Goal: Information Seeking & Learning: Learn about a topic

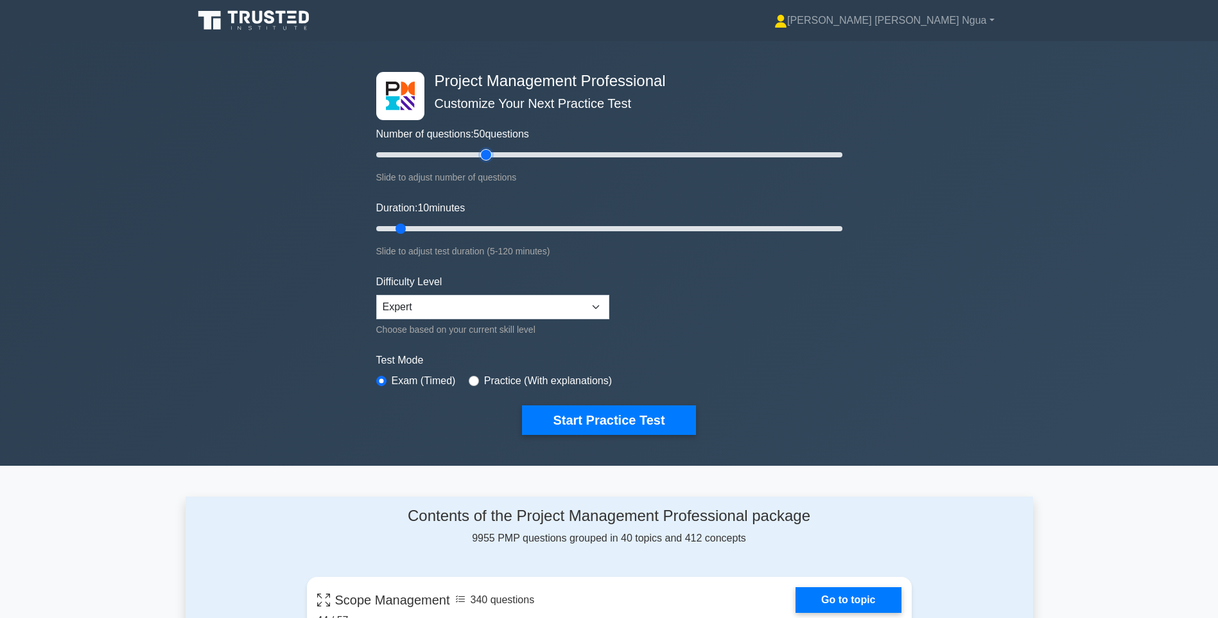
click at [481, 147] on input "Number of questions: 50 questions" at bounding box center [609, 154] width 466 height 15
click at [492, 153] on input "Number of questions: 50 questions" at bounding box center [609, 154] width 466 height 15
click at [501, 153] on input "Number of questions: 55 questions" at bounding box center [609, 154] width 466 height 15
type input "60"
click at [513, 154] on input "Number of questions: 60 questions" at bounding box center [609, 154] width 466 height 15
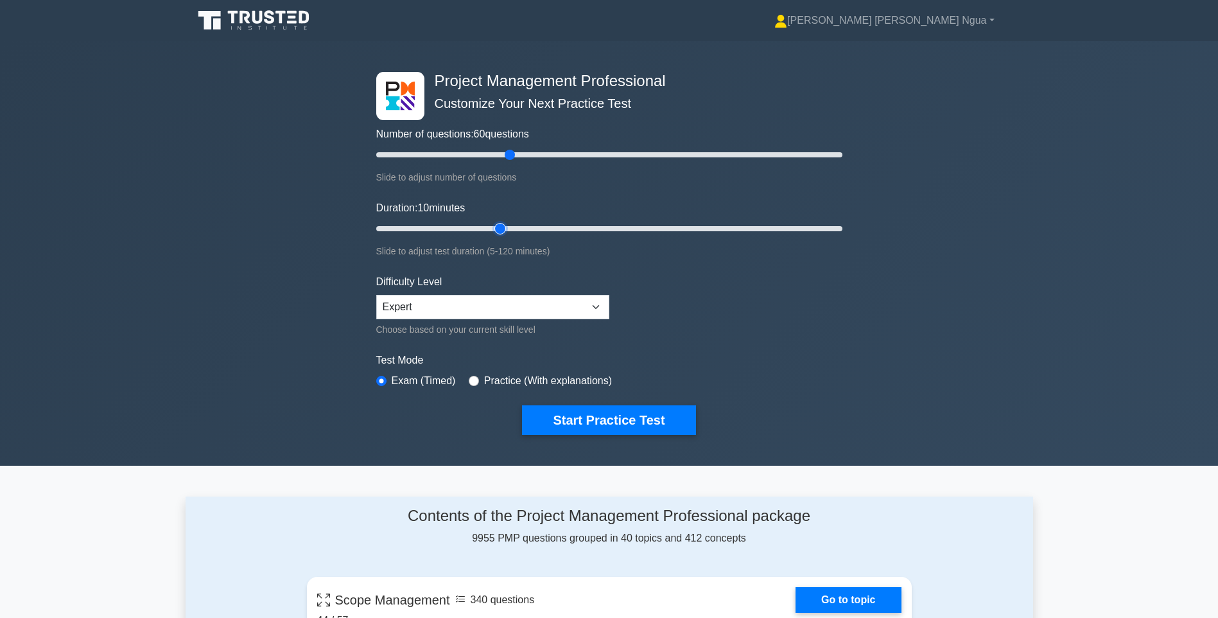
click at [507, 228] on input "Duration: 10 minutes" at bounding box center [609, 228] width 466 height 15
type input "40"
click at [514, 226] on input "Duration: 35 minutes" at bounding box center [609, 228] width 466 height 15
click at [591, 423] on button "Start Practice Test" at bounding box center [608, 420] width 173 height 30
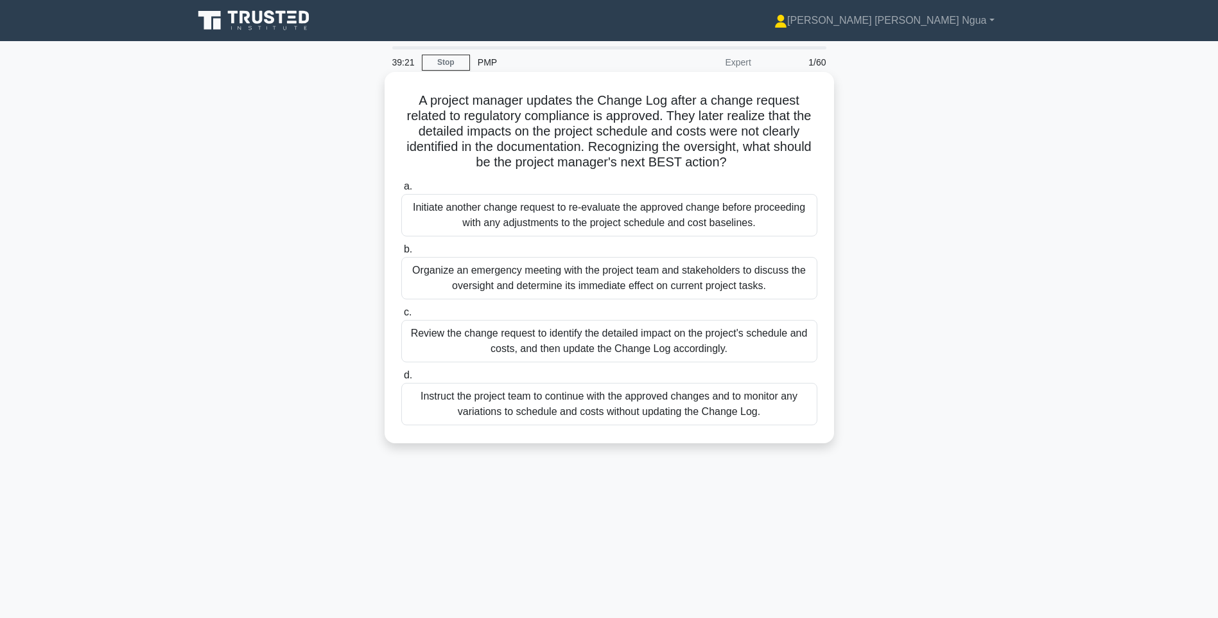
click at [693, 322] on div "Review the change request to identify the detailed impact on the project's sche…" at bounding box center [609, 341] width 416 height 42
click at [401, 317] on input "c. Review the change request to identify the detailed impact on the project's s…" at bounding box center [401, 312] width 0 height 8
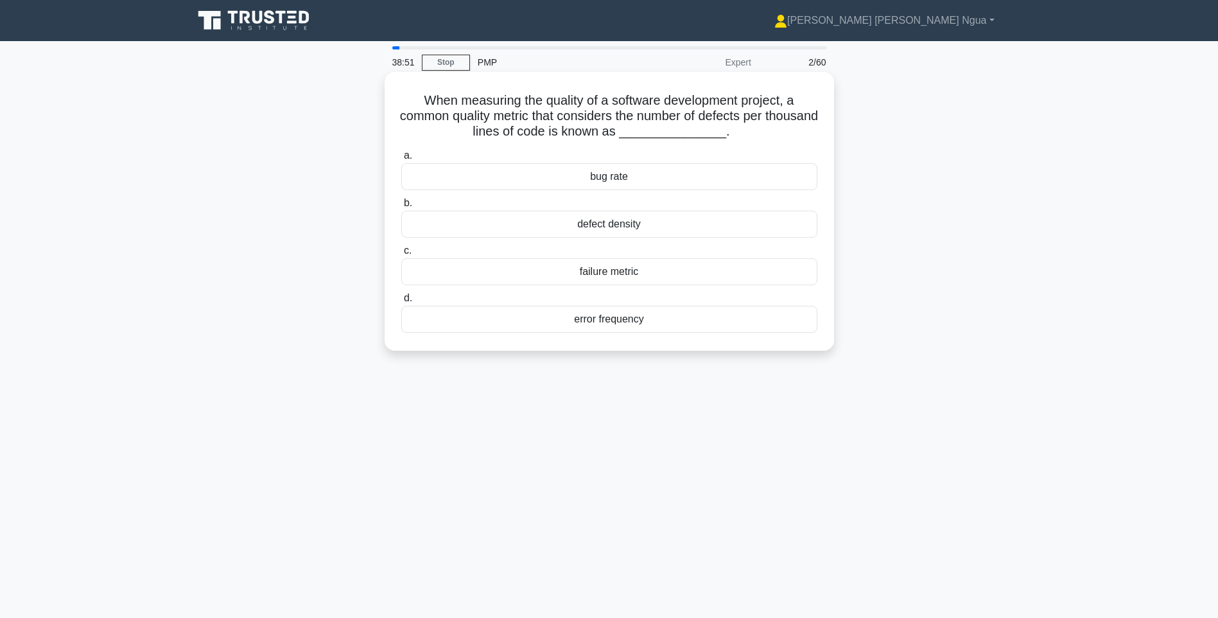
click at [625, 231] on div "defect density" at bounding box center [609, 224] width 416 height 27
click at [401, 207] on input "b. defect density" at bounding box center [401, 203] width 0 height 8
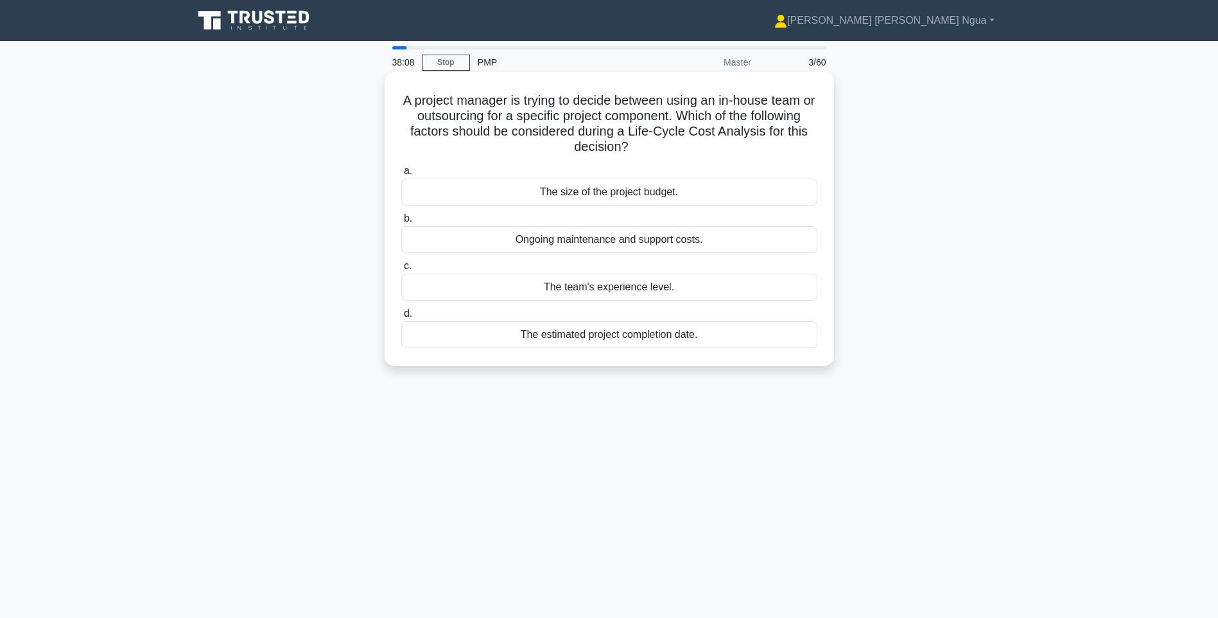
click at [642, 337] on div "The estimated project completion date." at bounding box center [609, 334] width 416 height 27
click at [401, 318] on input "d. The estimated project completion date." at bounding box center [401, 313] width 0 height 8
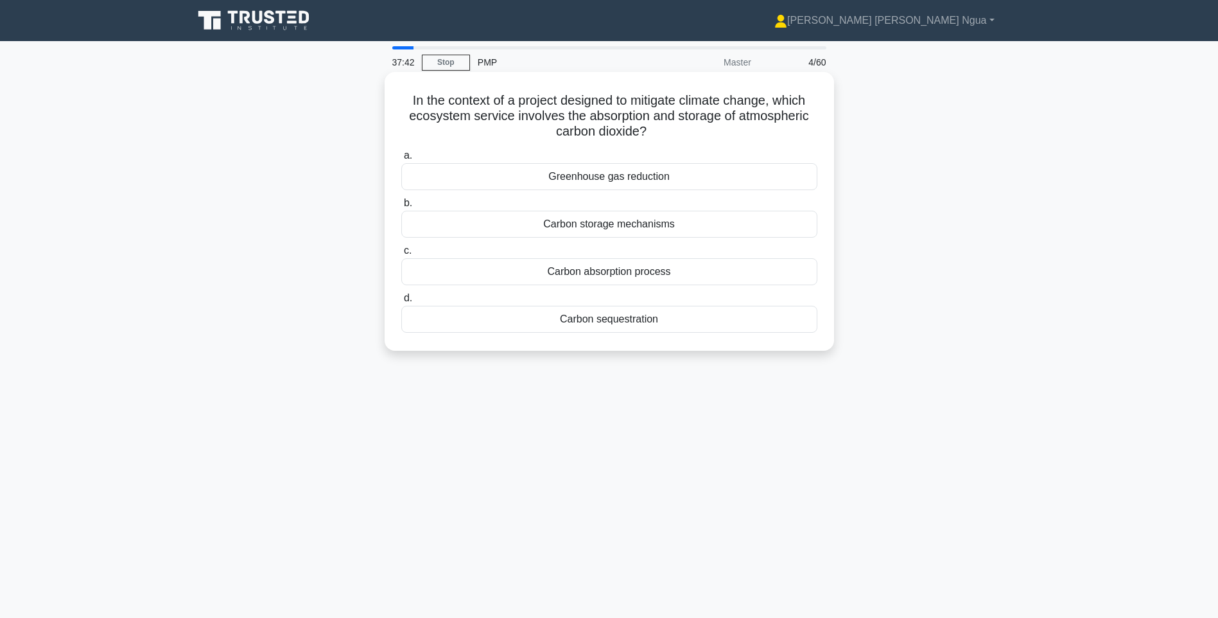
click at [611, 322] on div "Carbon sequestration" at bounding box center [609, 319] width 416 height 27
click at [401, 302] on input "d. Carbon sequestration" at bounding box center [401, 298] width 0 height 8
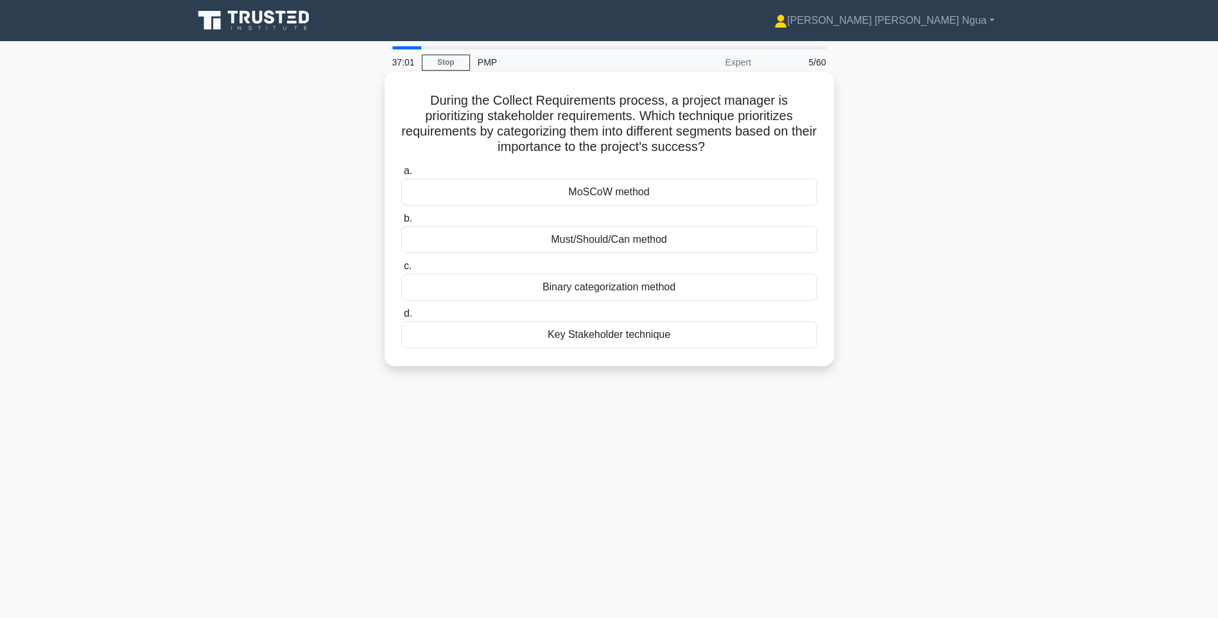
click at [627, 194] on div "MoSCoW method" at bounding box center [609, 192] width 416 height 27
click at [401, 175] on input "a. MoSCoW method" at bounding box center [401, 171] width 0 height 8
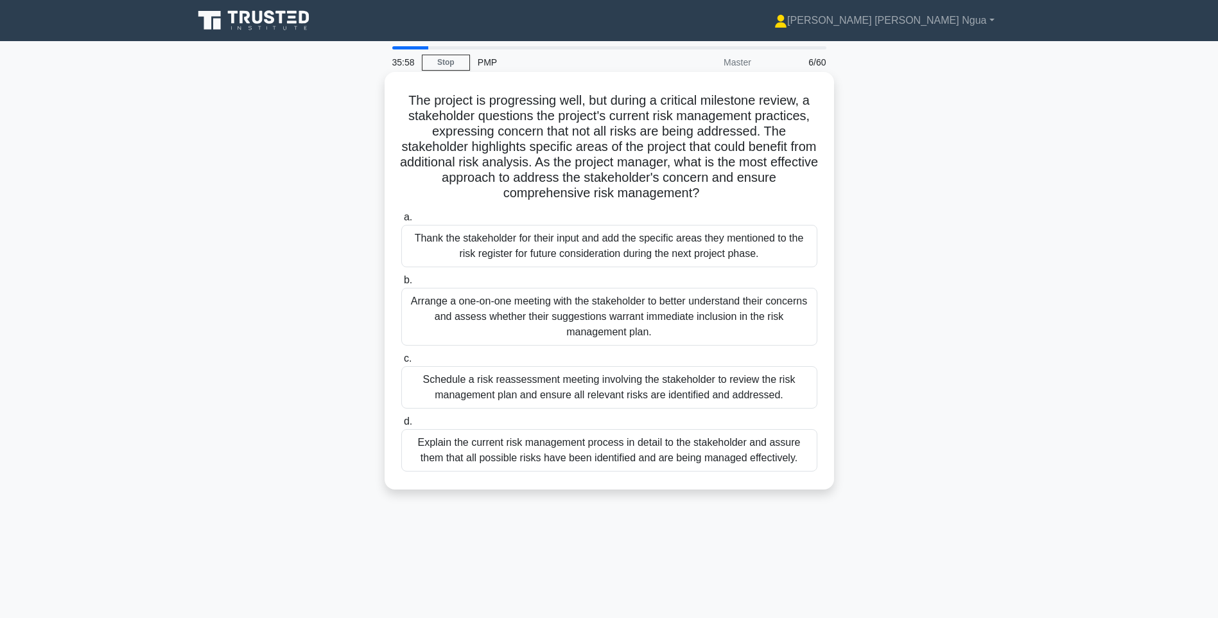
click at [519, 397] on div "Schedule a risk reassessment meeting involving the stakeholder to review the ri…" at bounding box center [609, 387] width 416 height 42
click at [401, 363] on input "c. Schedule a risk reassessment meeting involving the stakeholder to review the…" at bounding box center [401, 358] width 0 height 8
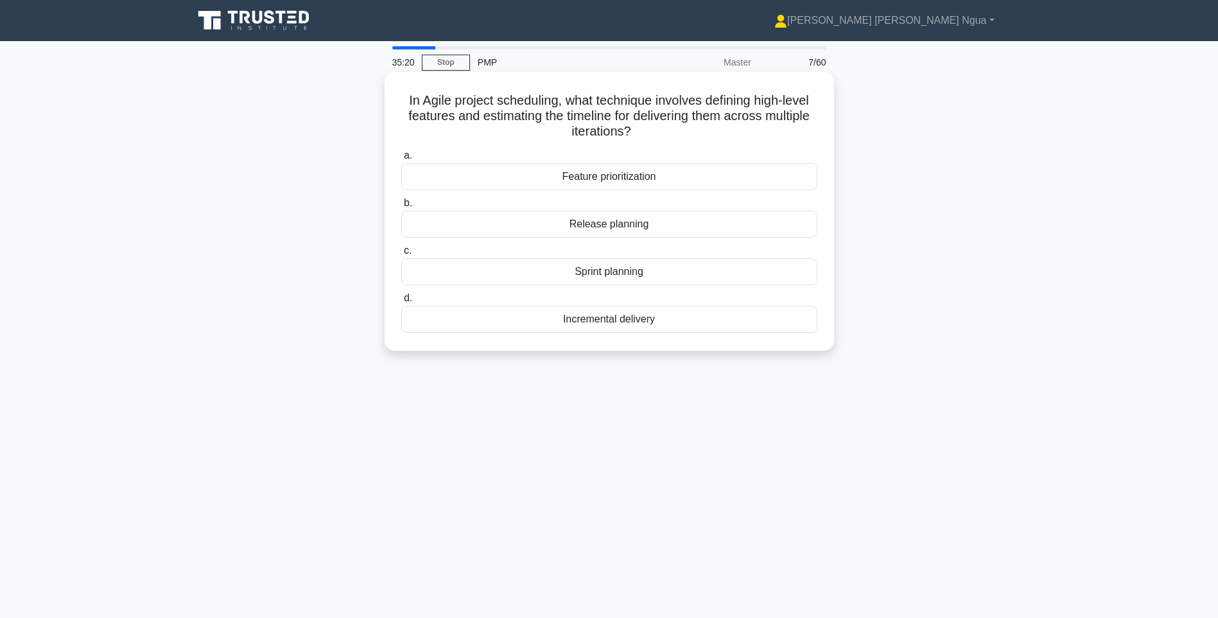
click at [634, 229] on div "Release planning" at bounding box center [609, 224] width 416 height 27
click at [401, 207] on input "b. Release planning" at bounding box center [401, 203] width 0 height 8
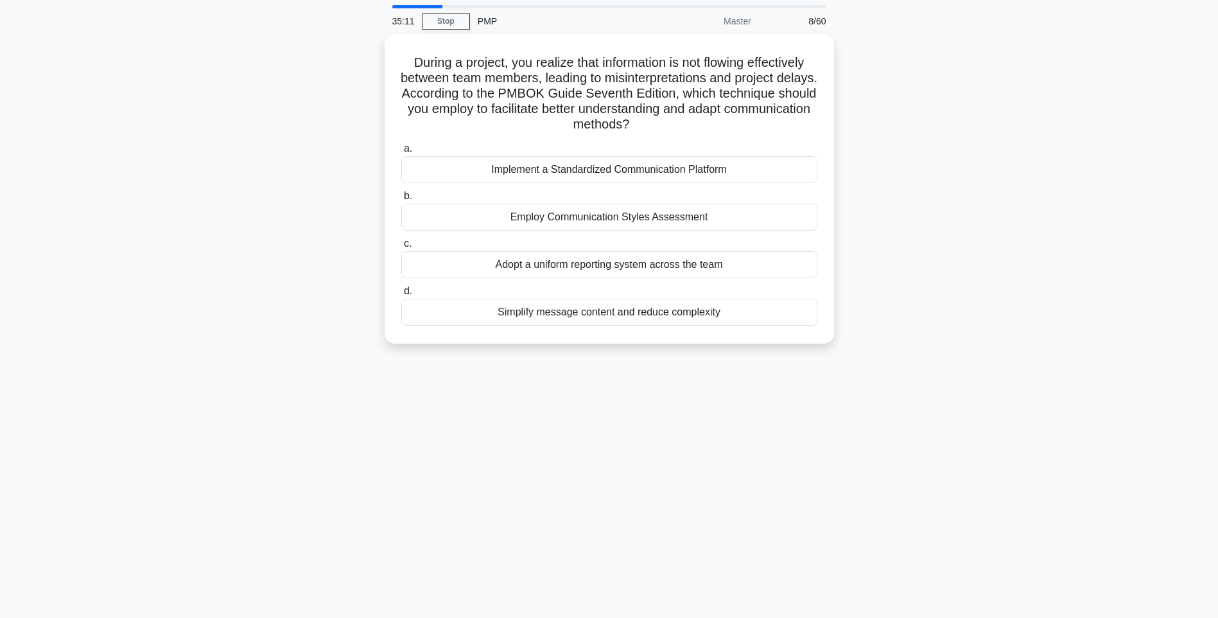
scroll to position [64, 0]
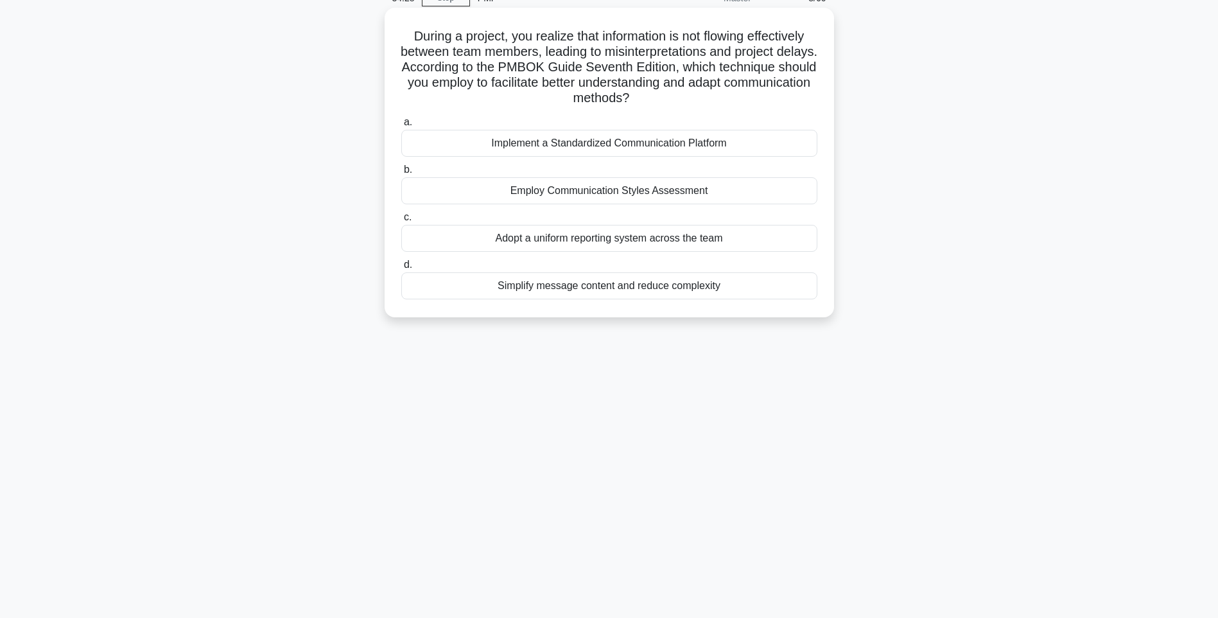
click at [566, 290] on div "Simplify message content and reduce complexity" at bounding box center [609, 285] width 416 height 27
click at [401, 269] on input "d. Simplify message content and reduce complexity" at bounding box center [401, 265] width 0 height 8
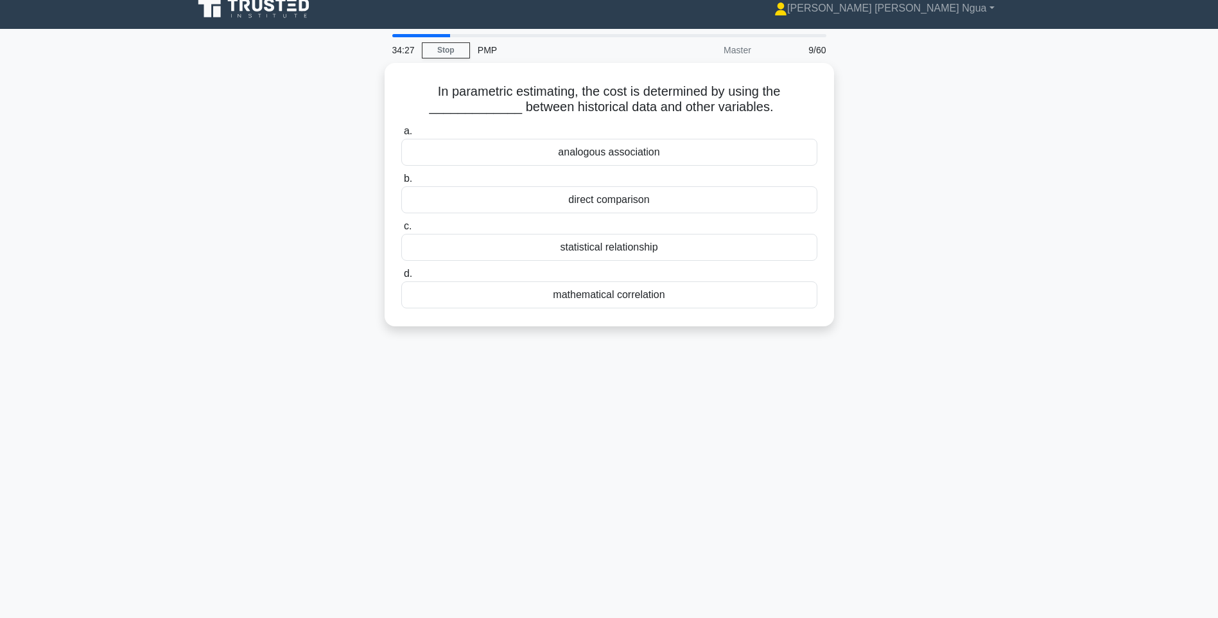
scroll to position [0, 0]
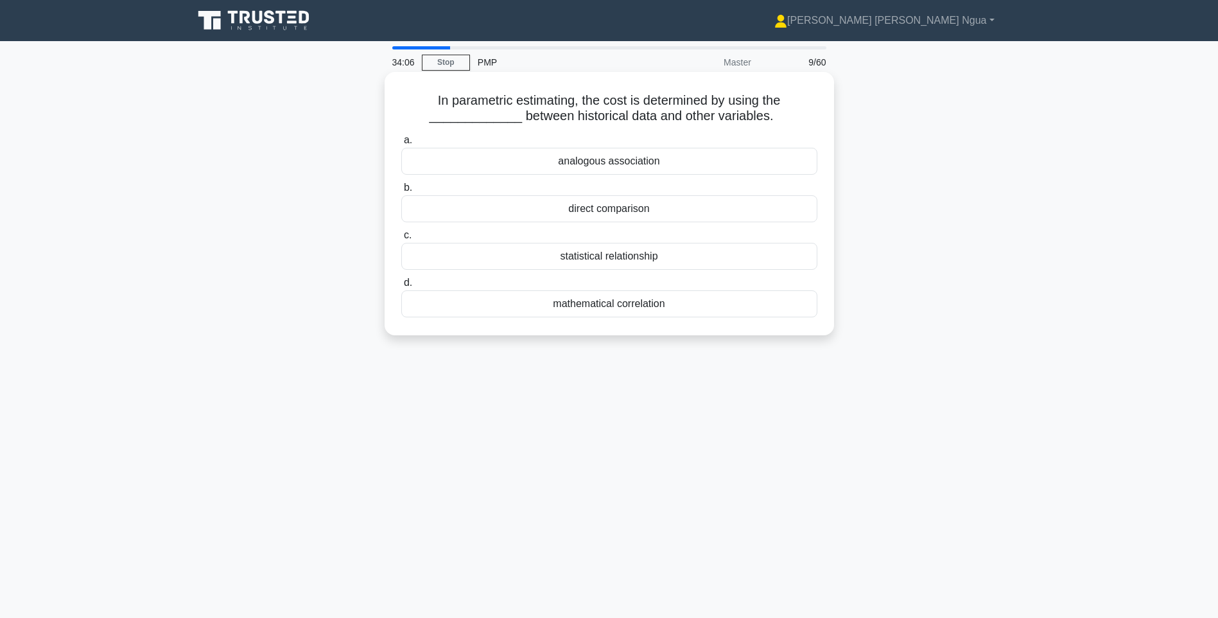
click at [634, 161] on div "analogous association" at bounding box center [609, 161] width 416 height 27
click at [401, 144] on input "a. analogous association" at bounding box center [401, 140] width 0 height 8
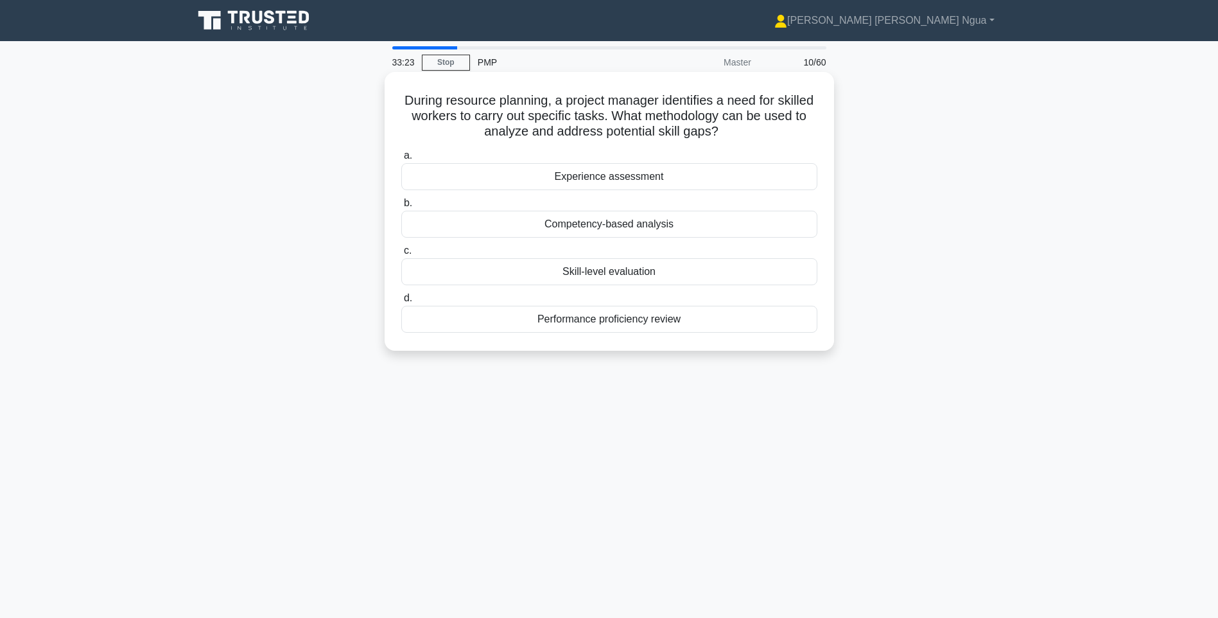
click at [619, 276] on div "Skill-level evaluation" at bounding box center [609, 271] width 416 height 27
click at [401, 255] on input "c. Skill-level evaluation" at bounding box center [401, 251] width 0 height 8
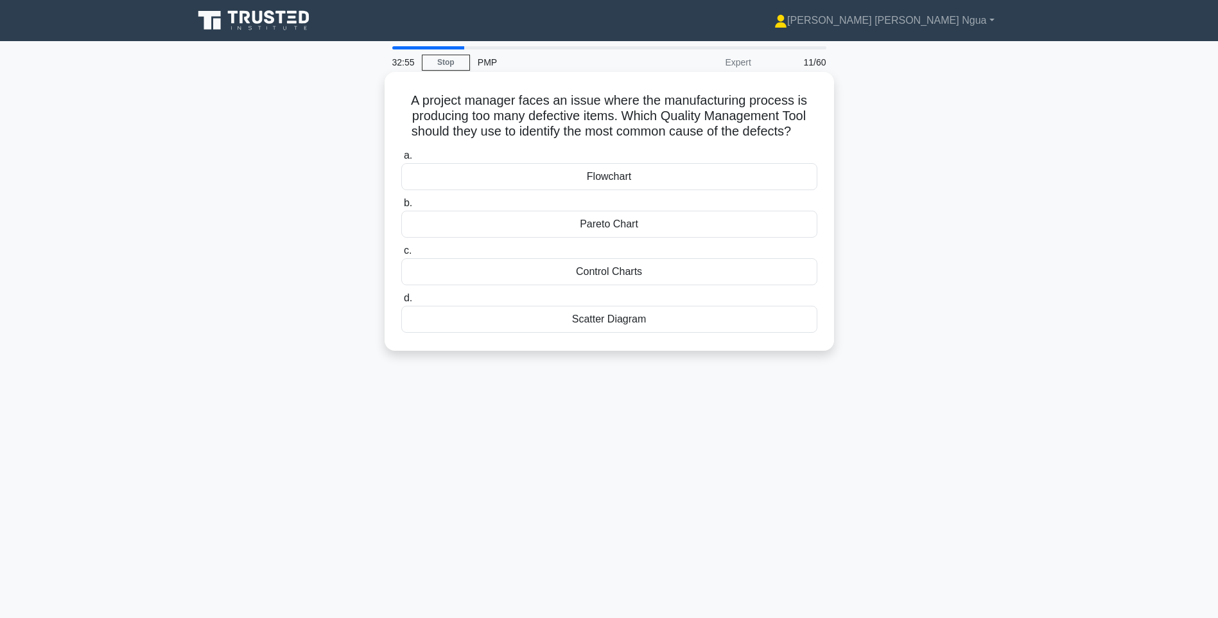
click at [569, 319] on div "Scatter Diagram" at bounding box center [609, 319] width 416 height 27
click at [401, 302] on input "d. Scatter Diagram" at bounding box center [401, 298] width 0 height 8
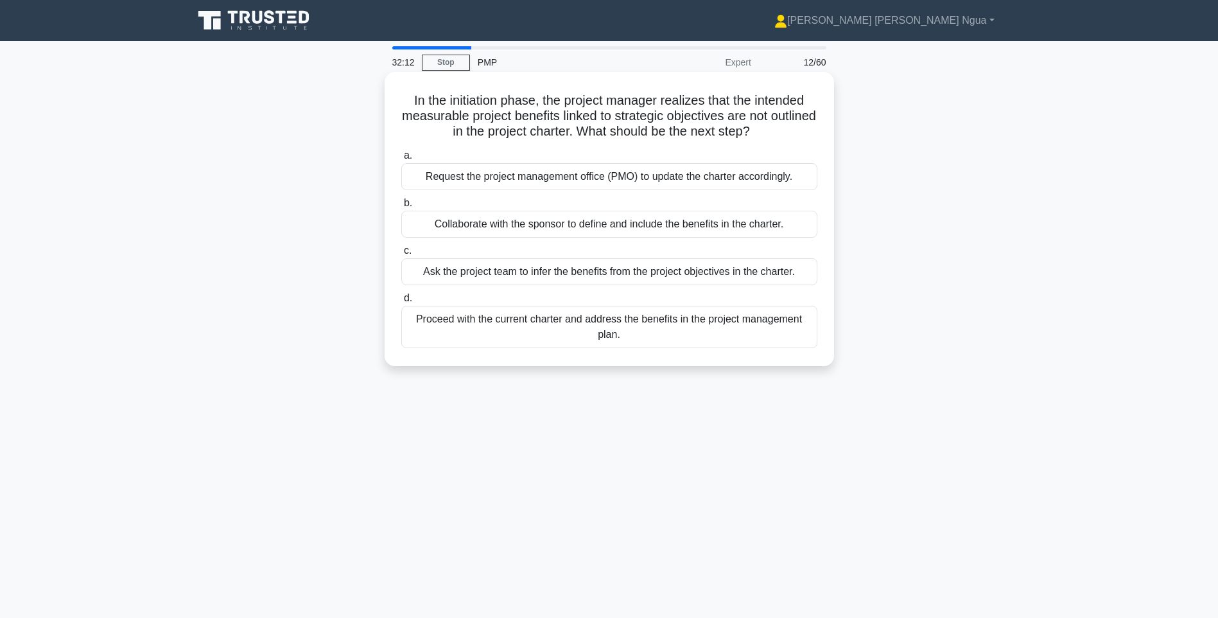
click at [576, 225] on div "Collaborate with the sponsor to define and include the benefits in the charter." at bounding box center [609, 224] width 416 height 27
click at [401, 207] on input "b. Collaborate with the sponsor to define and include the benefits in the chart…" at bounding box center [401, 203] width 0 height 8
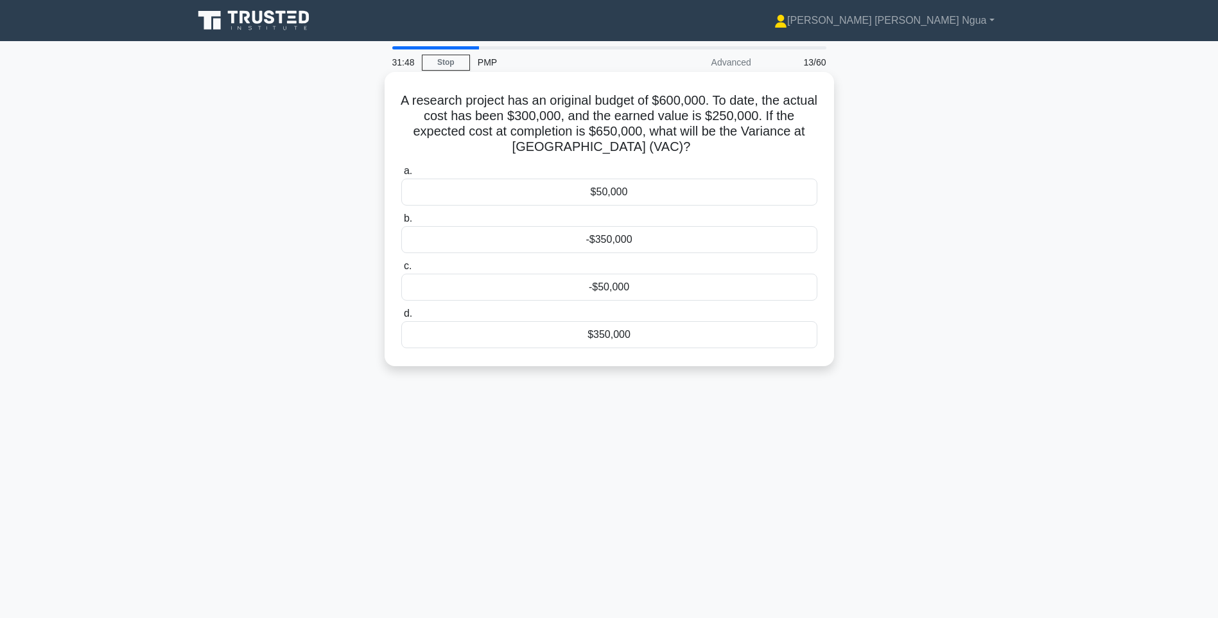
click at [550, 286] on div "-$50,000" at bounding box center [609, 287] width 416 height 27
click at [401, 270] on input "c. -$50,000" at bounding box center [401, 266] width 0 height 8
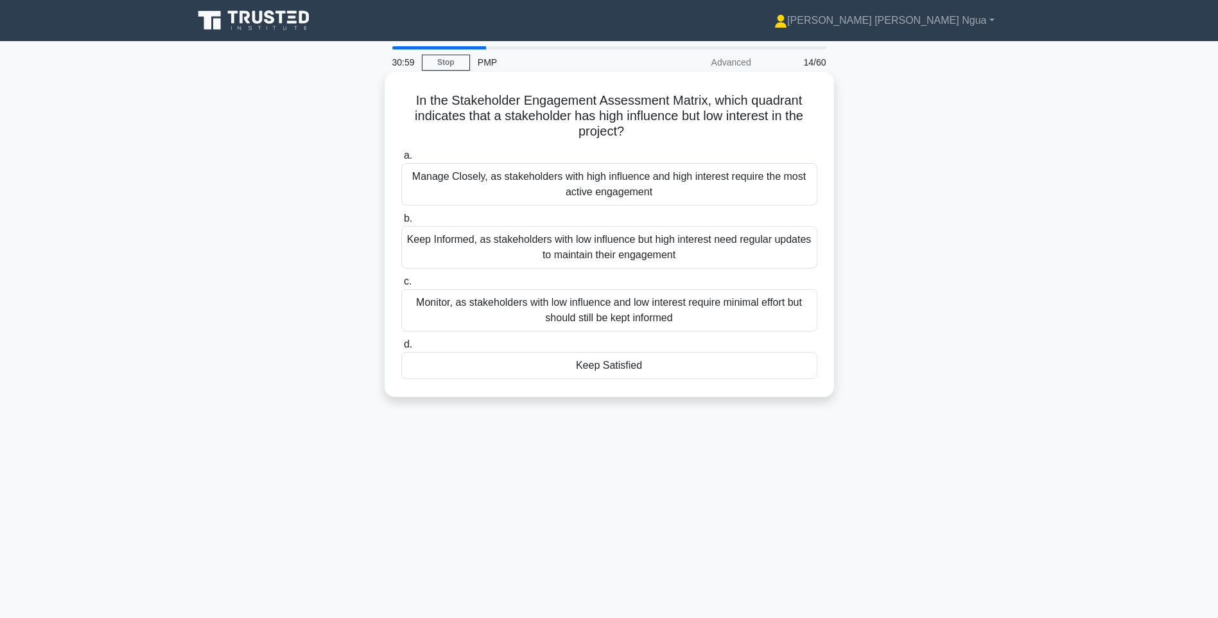
click at [575, 180] on div "Manage Closely, as stakeholders with high influence and high interest require t…" at bounding box center [609, 184] width 416 height 42
click at [401, 160] on input "a. Manage Closely, as stakeholders with high influence and high interest requir…" at bounding box center [401, 156] width 0 height 8
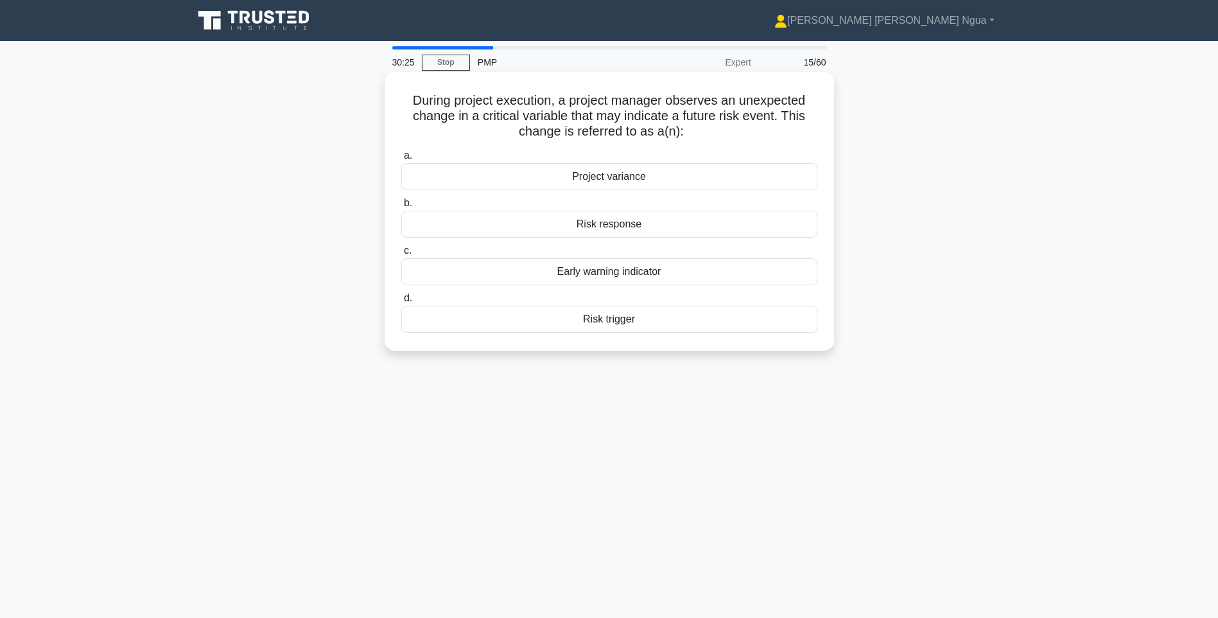
click at [595, 275] on div "Early warning indicator" at bounding box center [609, 271] width 416 height 27
click at [401, 255] on input "c. Early warning indicator" at bounding box center [401, 251] width 0 height 8
click at [629, 320] on div "Resource Leveling" at bounding box center [609, 319] width 416 height 27
click at [401, 302] on input "d. Resource Leveling" at bounding box center [401, 298] width 0 height 8
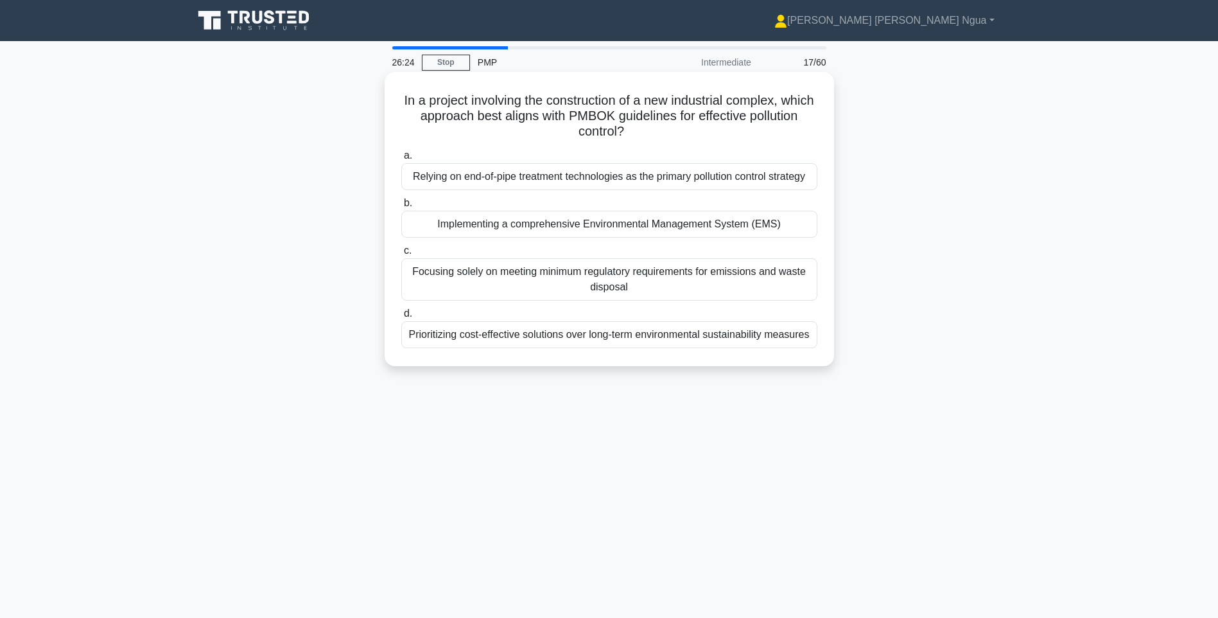
click at [600, 227] on div "Implementing a comprehensive Environmental Management System (EMS)" at bounding box center [609, 224] width 416 height 27
click at [401, 207] on input "b. Implementing a comprehensive Environmental Management System (EMS)" at bounding box center [401, 203] width 0 height 8
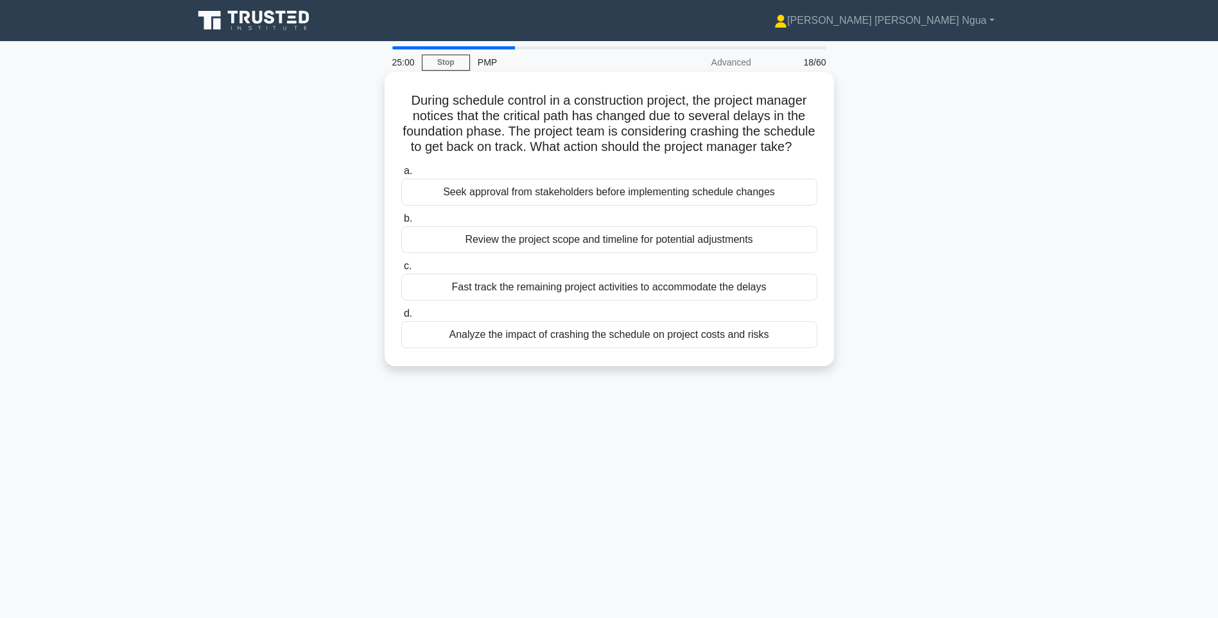
click at [533, 348] on div "Analyze the impact of crashing the schedule on project costs and risks" at bounding box center [609, 334] width 416 height 27
click at [401, 318] on input "d. Analyze the impact of crashing the schedule on project costs and risks" at bounding box center [401, 313] width 0 height 8
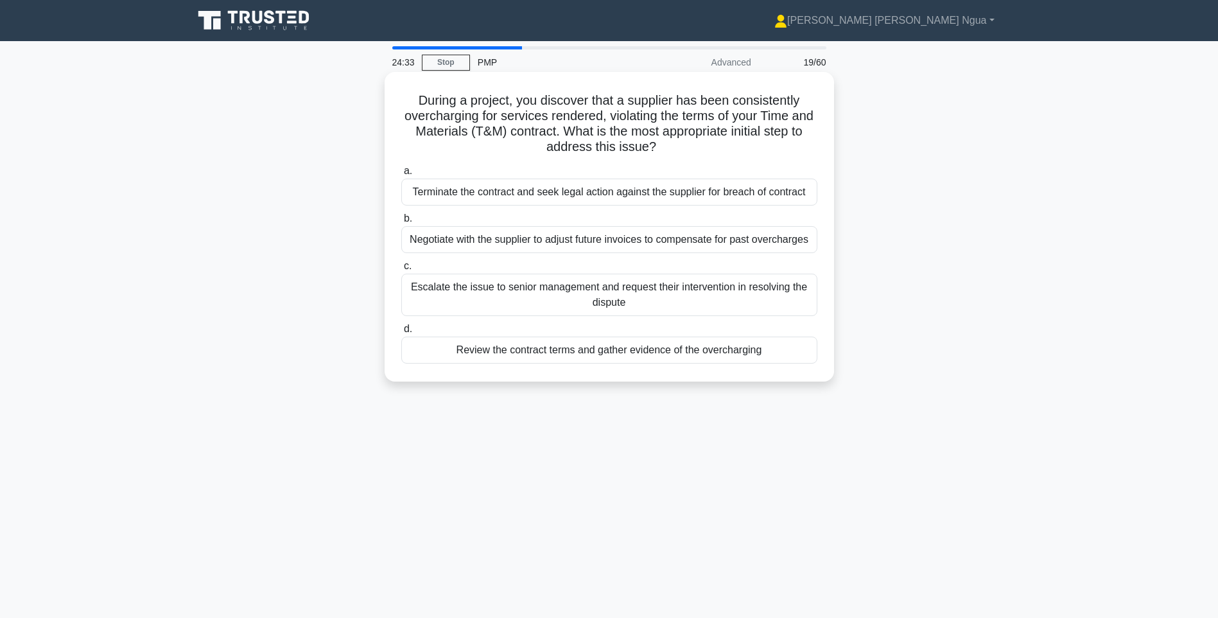
click at [517, 351] on div "Review the contract terms and gather evidence of the overcharging" at bounding box center [609, 349] width 416 height 27
click at [401, 333] on input "d. Review the contract terms and gather evidence of the overcharging" at bounding box center [401, 329] width 0 height 8
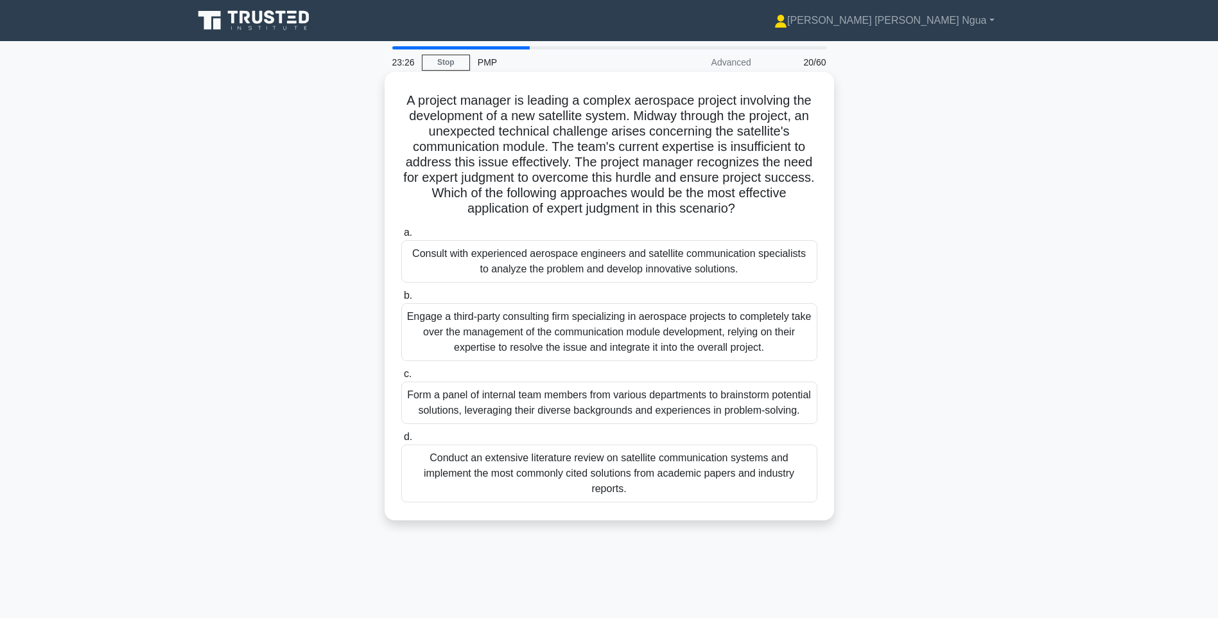
click at [647, 257] on div "Consult with experienced aerospace engineers and satellite communication specia…" at bounding box center [609, 261] width 416 height 42
click at [401, 237] on input "a. Consult with experienced aerospace engineers and satellite communication spe…" at bounding box center [401, 233] width 0 height 8
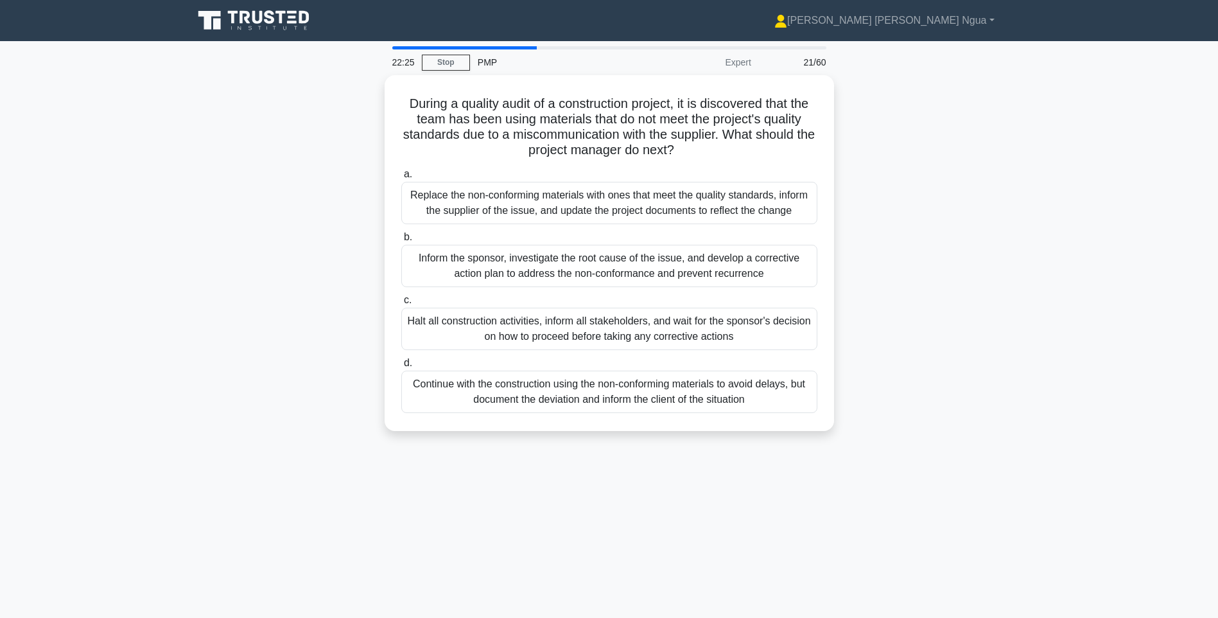
scroll to position [1, 0]
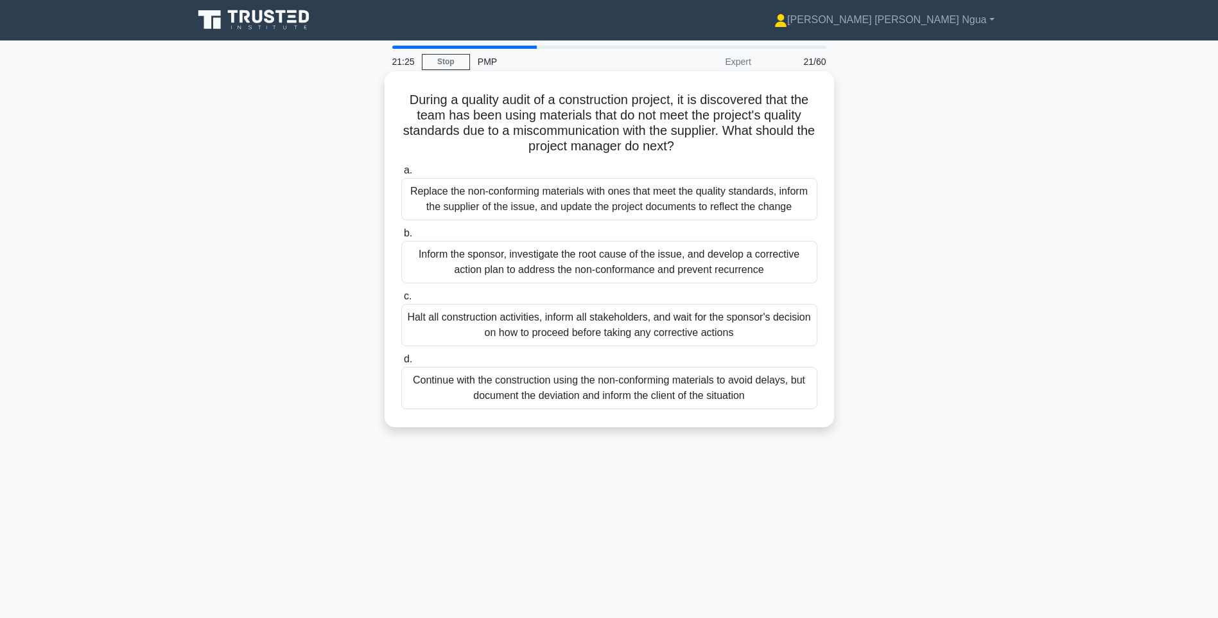
click at [473, 263] on div "Inform the sponsor, investigate the root cause of the issue, and develop a corr…" at bounding box center [609, 262] width 416 height 42
click at [401, 238] on input "b. Inform the sponsor, investigate the root cause of the issue, and develop a c…" at bounding box center [401, 233] width 0 height 8
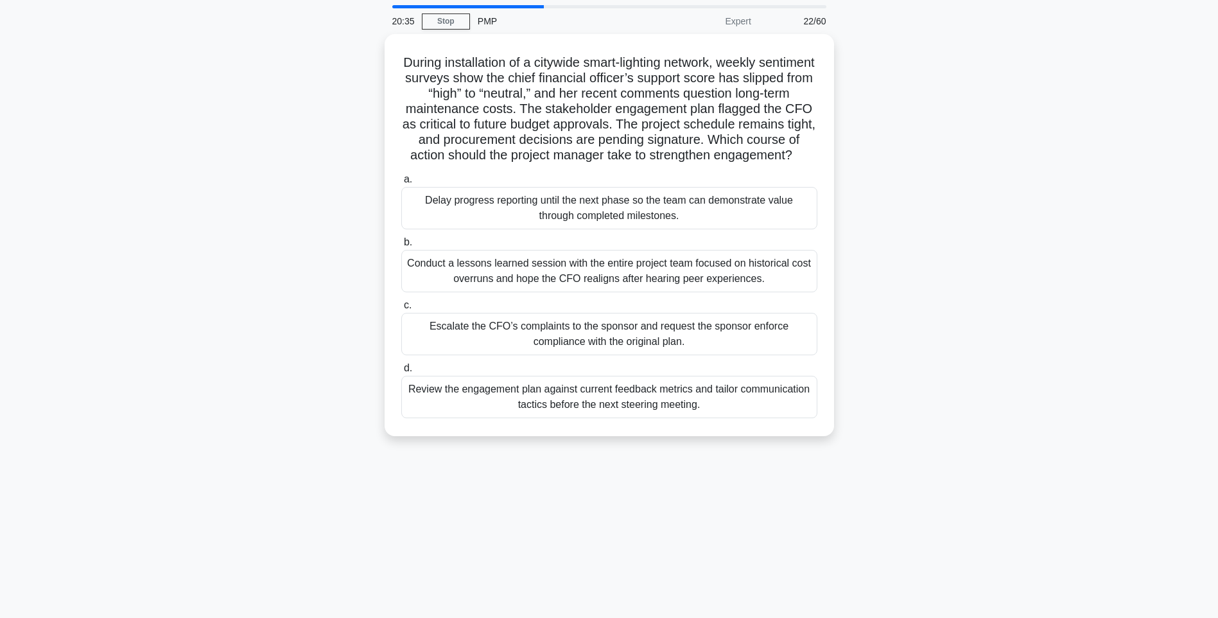
scroll to position [64, 0]
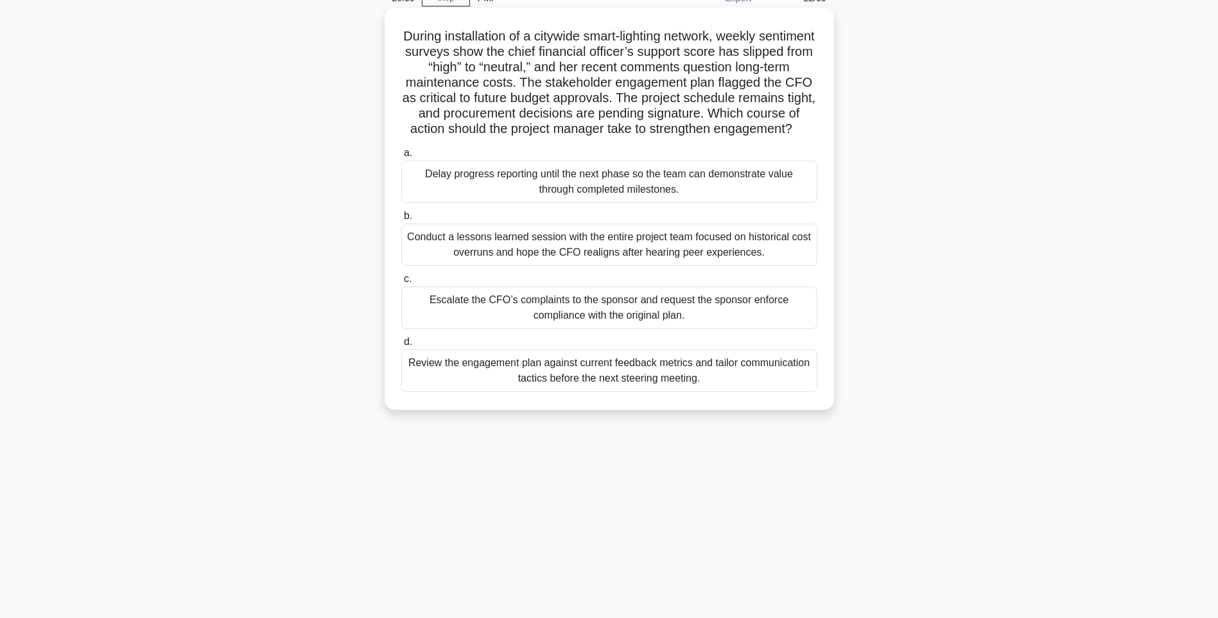
click at [606, 383] on div "Review the engagement plan against current feedback metrics and tailor communic…" at bounding box center [609, 370] width 416 height 42
click at [401, 346] on input "d. Review the engagement plan against current feedback metrics and tailor commu…" at bounding box center [401, 342] width 0 height 8
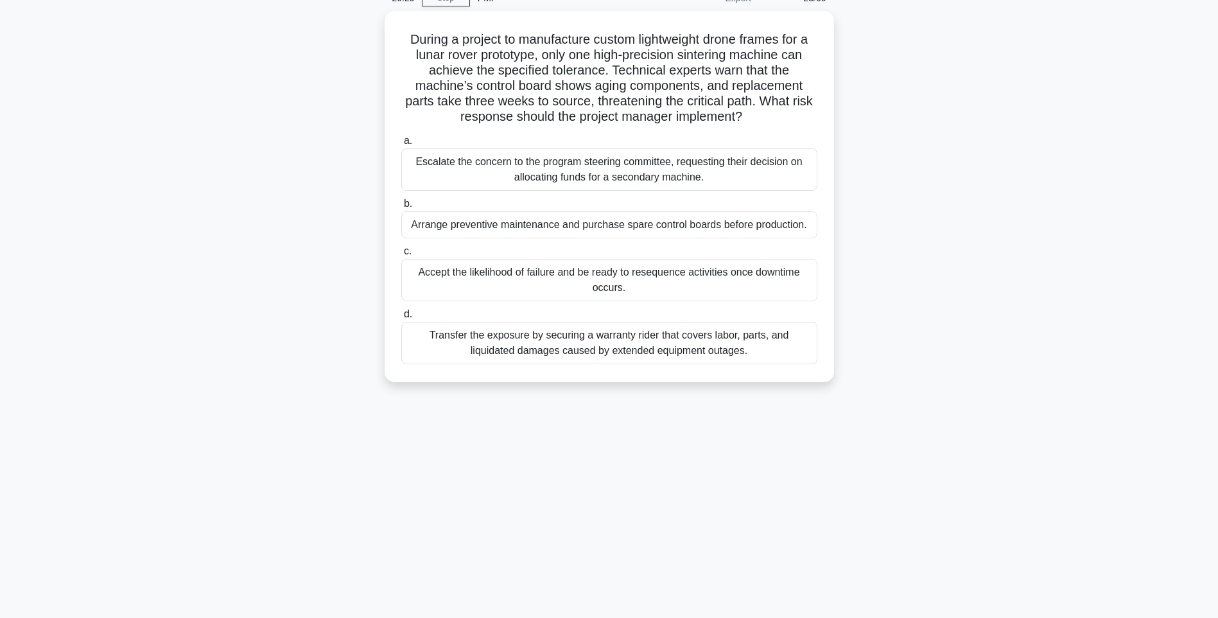
scroll to position [0, 0]
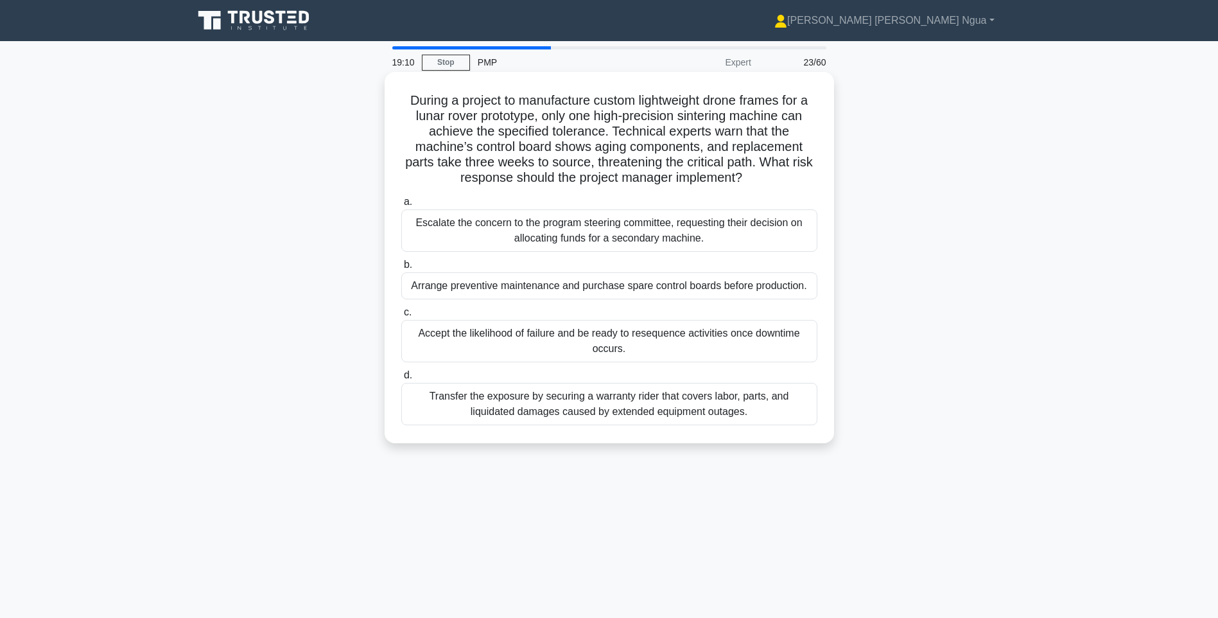
click at [671, 286] on div "Arrange preventive maintenance and purchase spare control boards before product…" at bounding box center [609, 285] width 416 height 27
click at [401, 269] on input "b. Arrange preventive maintenance and purchase spare control boards before prod…" at bounding box center [401, 265] width 0 height 8
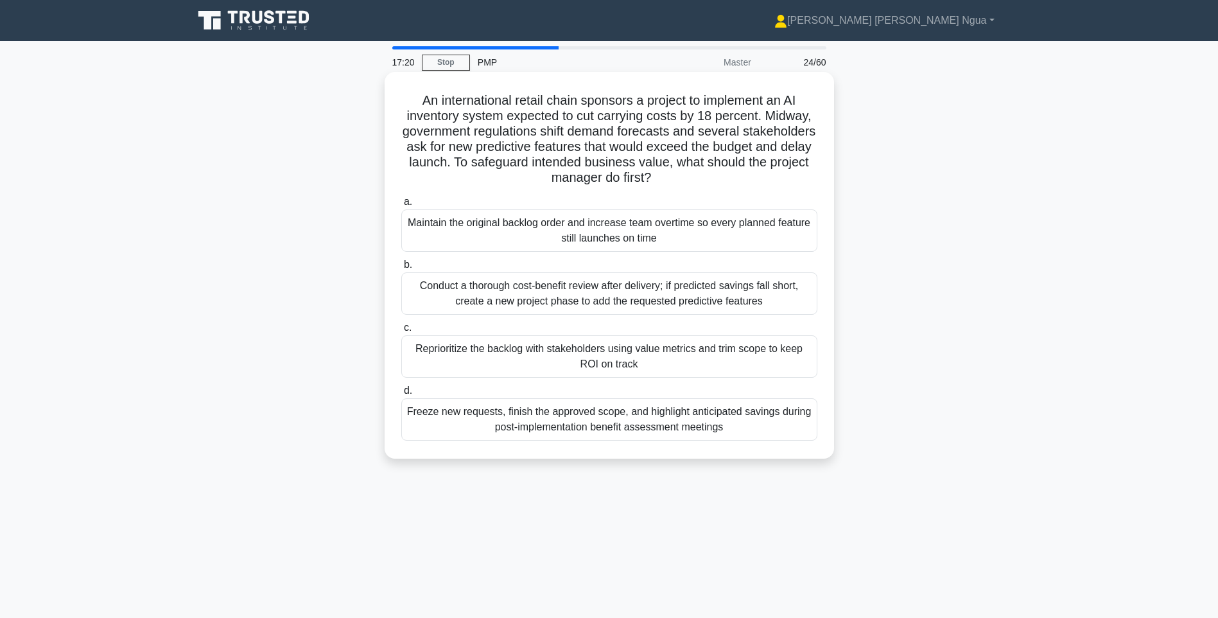
click at [525, 367] on div "Reprioritize the backlog with stakeholders using value metrics and trim scope t…" at bounding box center [609, 356] width 416 height 42
click at [401, 332] on input "c. Reprioritize the backlog with stakeholders using value metrics and trim scop…" at bounding box center [401, 328] width 0 height 8
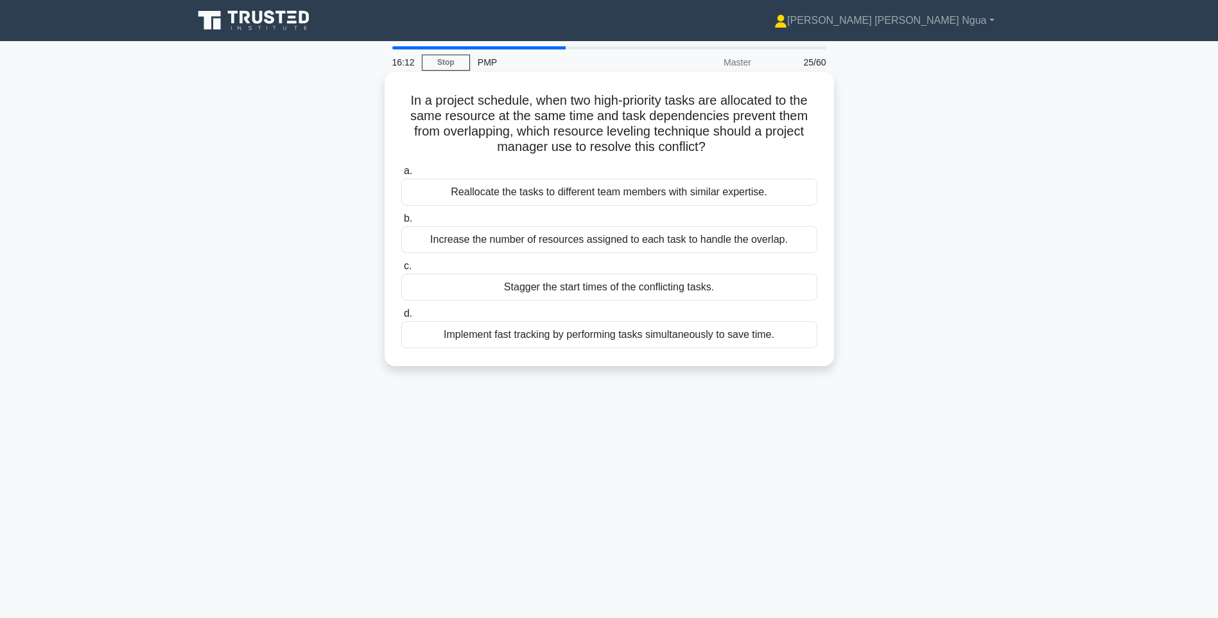
click at [559, 334] on div "Implement fast tracking by performing tasks simultaneously to save time." at bounding box center [609, 334] width 416 height 27
click at [401, 318] on input "d. Implement fast tracking by performing tasks simultaneously to save time." at bounding box center [401, 313] width 0 height 8
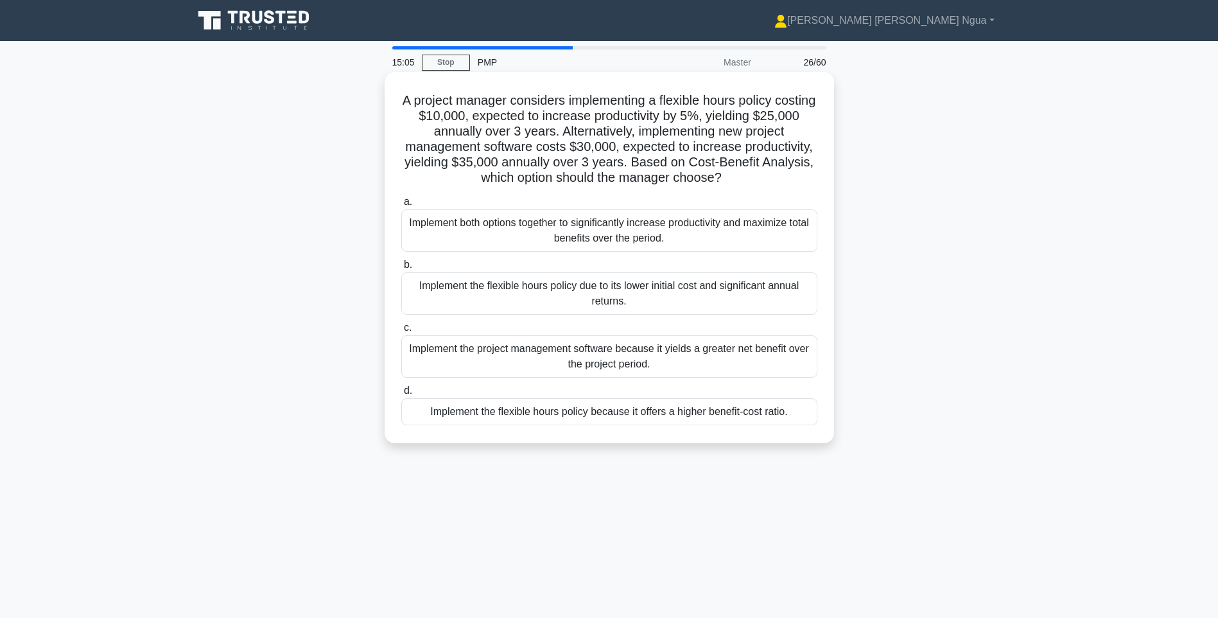
click at [551, 292] on div "Implement the flexible hours policy due to its lower initial cost and significa…" at bounding box center [609, 293] width 416 height 42
click at [401, 269] on input "b. Implement the flexible hours policy due to its lower initial cost and signif…" at bounding box center [401, 265] width 0 height 8
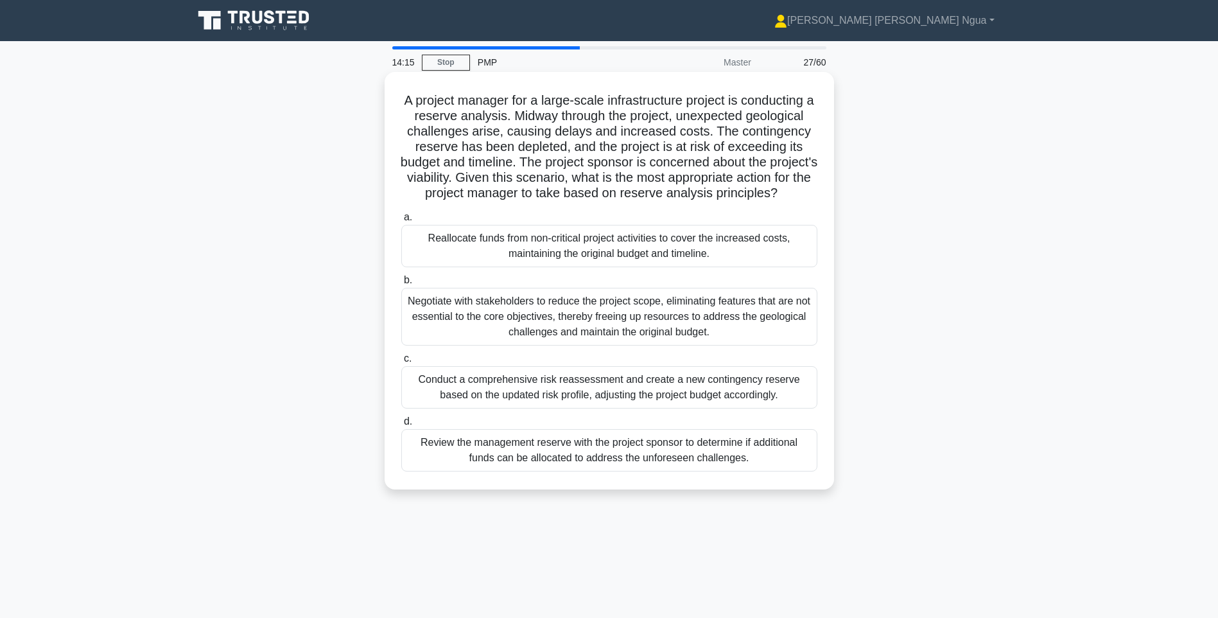
click at [561, 264] on div "Reallocate funds from non-critical project activities to cover the increased co…" at bounding box center [609, 246] width 416 height 42
click at [401, 222] on input "a. Reallocate funds from non-critical project activities to cover the increased…" at bounding box center [401, 217] width 0 height 8
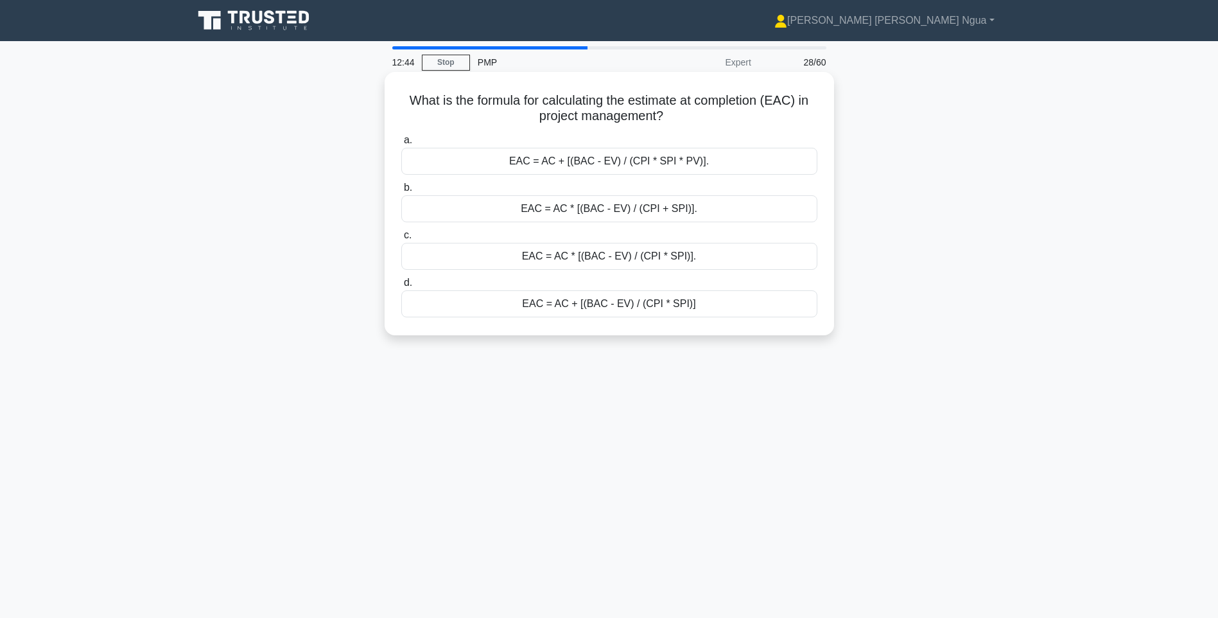
click at [595, 256] on div "EAC = AC * [(BAC - EV) / (CPI * SPI)]." at bounding box center [609, 256] width 416 height 27
click at [401, 240] on input "c. EAC = AC * [(BAC - EV) / (CPI * SPI)]." at bounding box center [401, 235] width 0 height 8
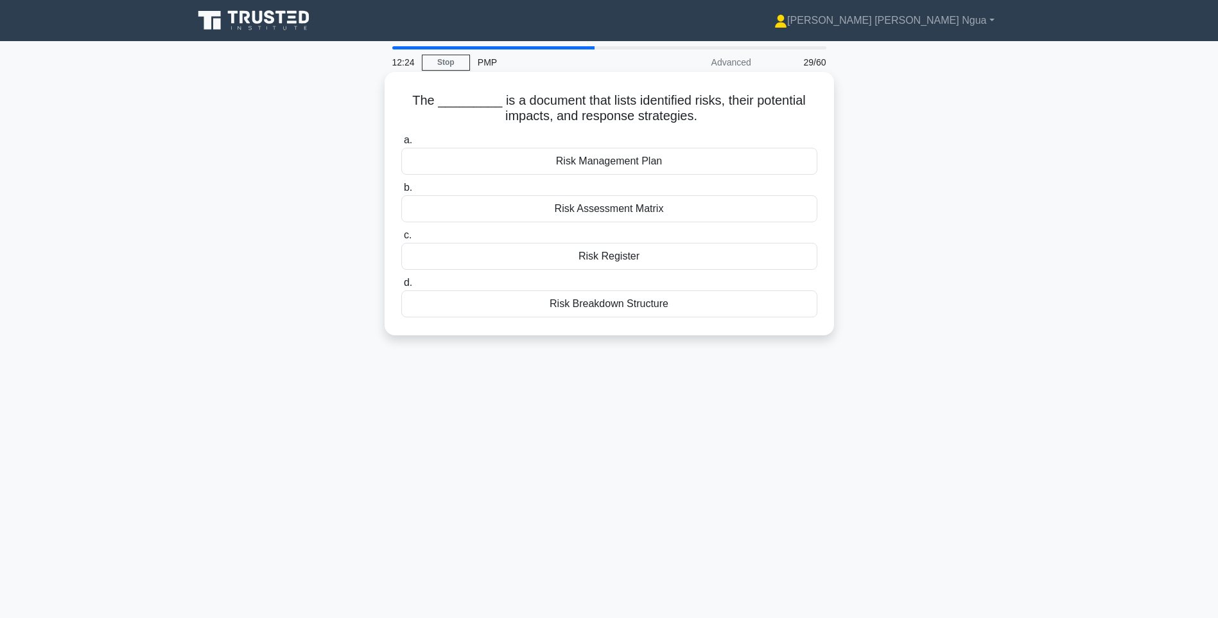
click at [616, 259] on div "Risk Register" at bounding box center [609, 256] width 416 height 27
click at [401, 240] on input "c. Risk Register" at bounding box center [401, 235] width 0 height 8
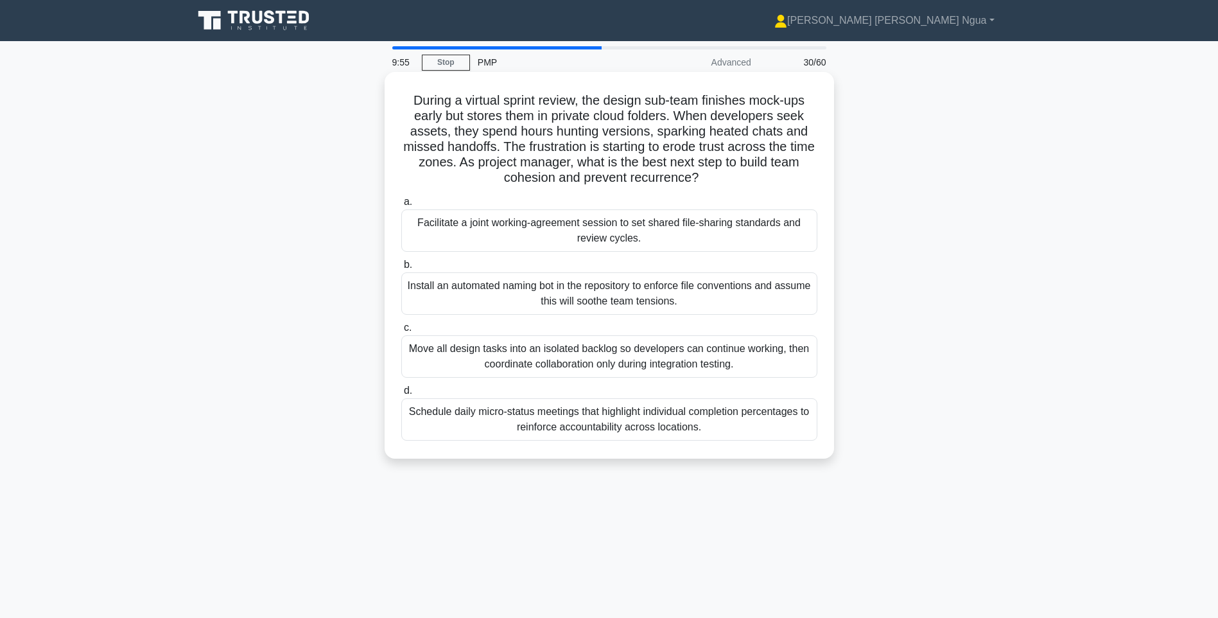
click at [602, 233] on div "Facilitate a joint working-agreement session to set shared file-sharing standar…" at bounding box center [609, 230] width 416 height 42
click at [401, 206] on input "a. Facilitate a joint working-agreement session to set shared file-sharing stan…" at bounding box center [401, 202] width 0 height 8
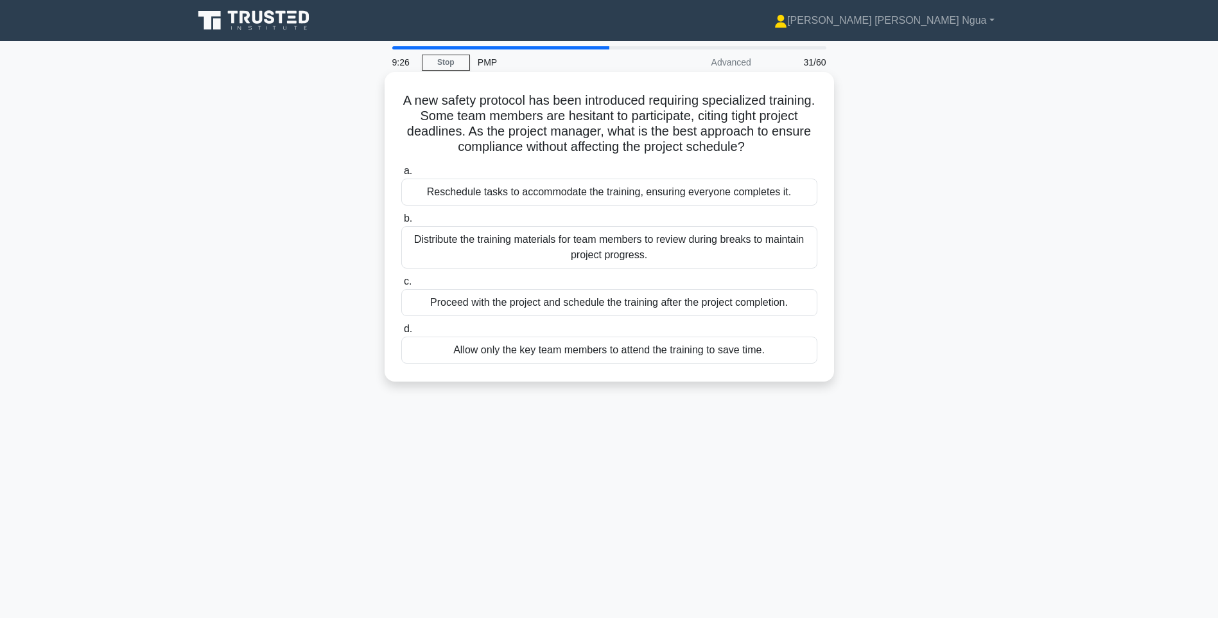
click at [519, 192] on div "Reschedule tasks to accommodate the training, ensuring everyone completes it." at bounding box center [609, 192] width 416 height 27
click at [401, 175] on input "a. Reschedule tasks to accommodate the training, ensuring everyone completes it." at bounding box center [401, 171] width 0 height 8
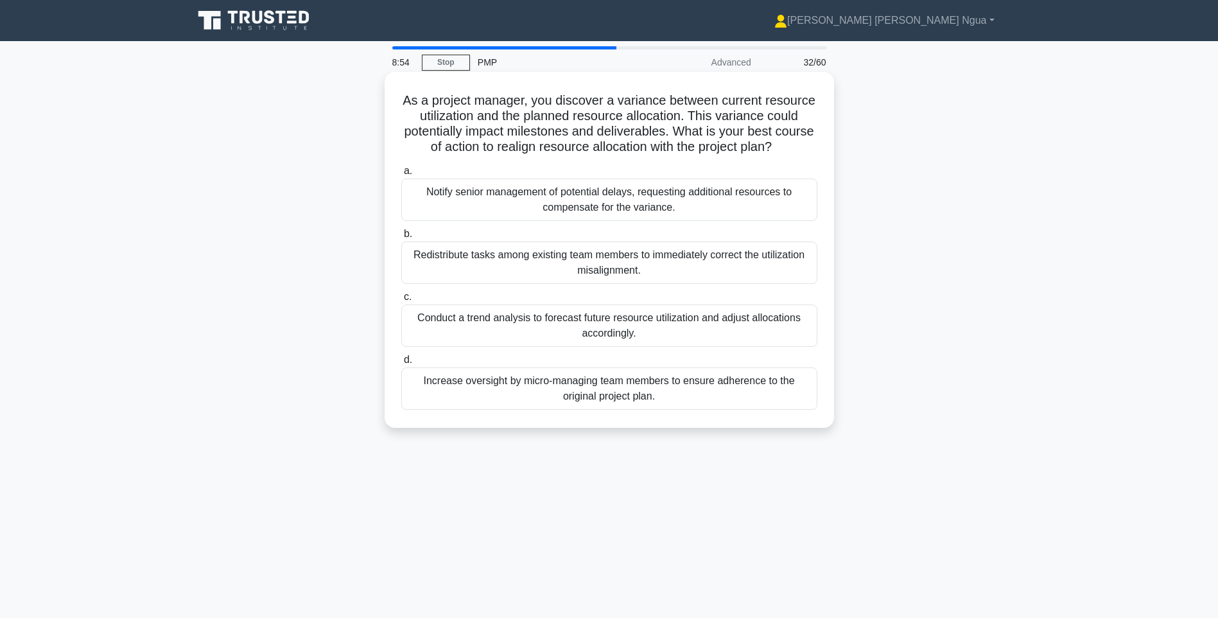
click at [616, 327] on div "Conduct a trend analysis to forecast future resource utilization and adjust all…" at bounding box center [609, 325] width 416 height 42
click at [401, 301] on input "c. Conduct a trend analysis to forecast future resource utilization and adjust …" at bounding box center [401, 297] width 0 height 8
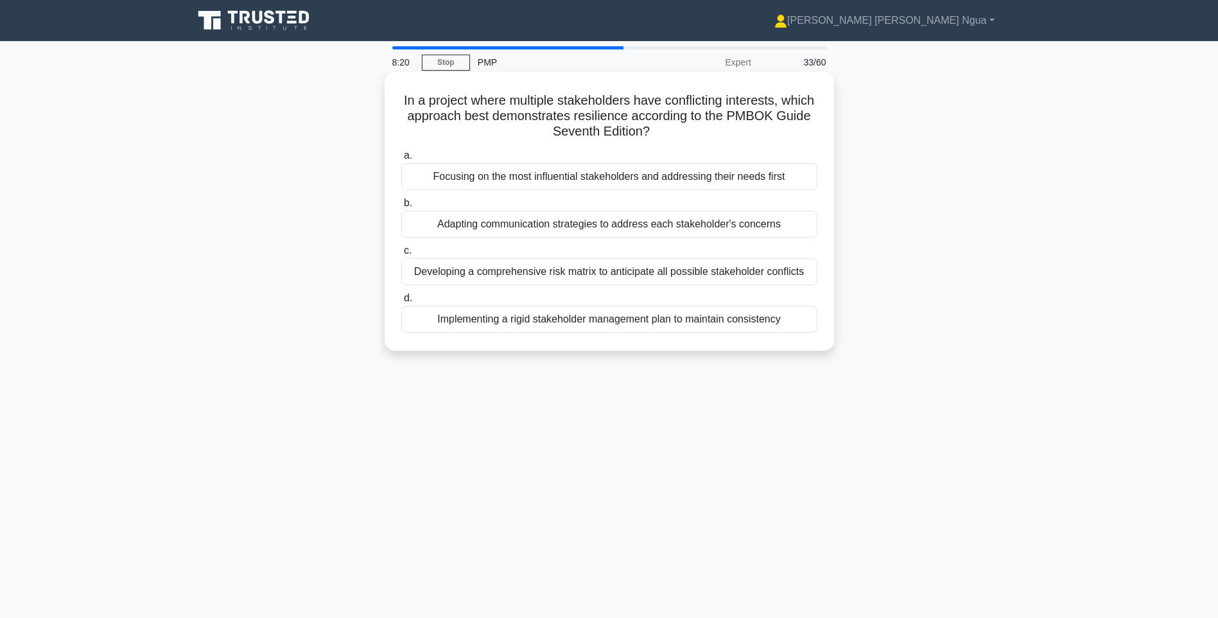
click at [464, 226] on div "Adapting communication strategies to address each stakeholder's concerns" at bounding box center [609, 224] width 416 height 27
click at [401, 207] on input "b. Adapting communication strategies to address each stakeholder's concerns" at bounding box center [401, 203] width 0 height 8
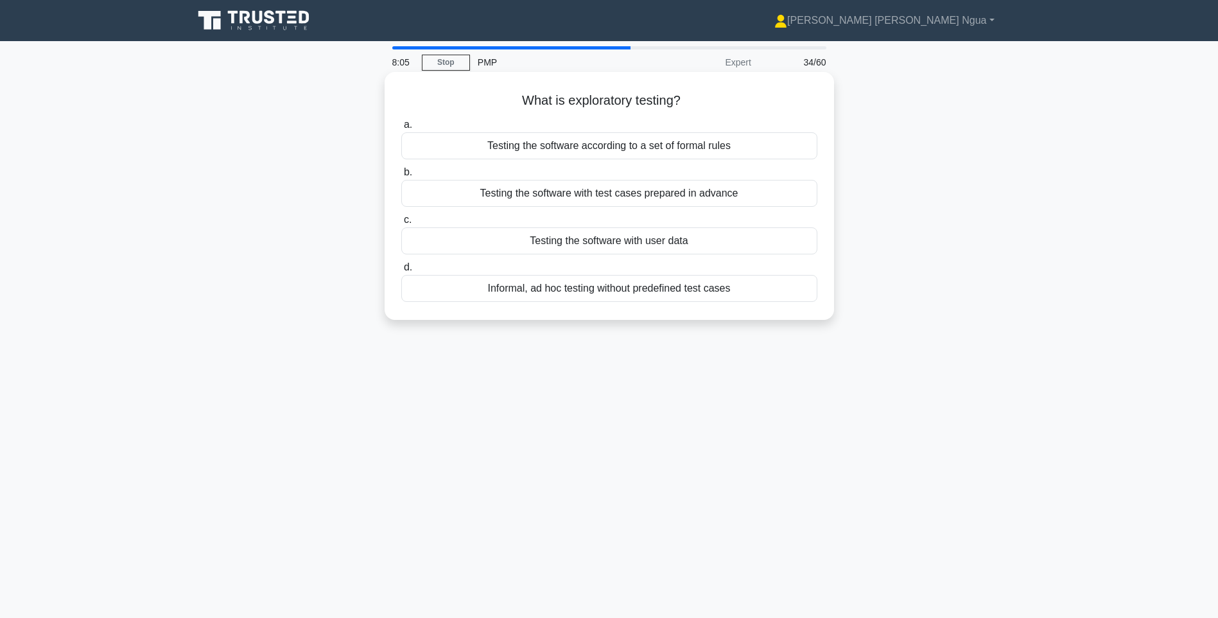
click at [521, 290] on div "Informal, ad hoc testing without predefined test cases" at bounding box center [609, 288] width 416 height 27
click at [401, 272] on input "d. Informal, ad hoc testing without predefined test cases" at bounding box center [401, 267] width 0 height 8
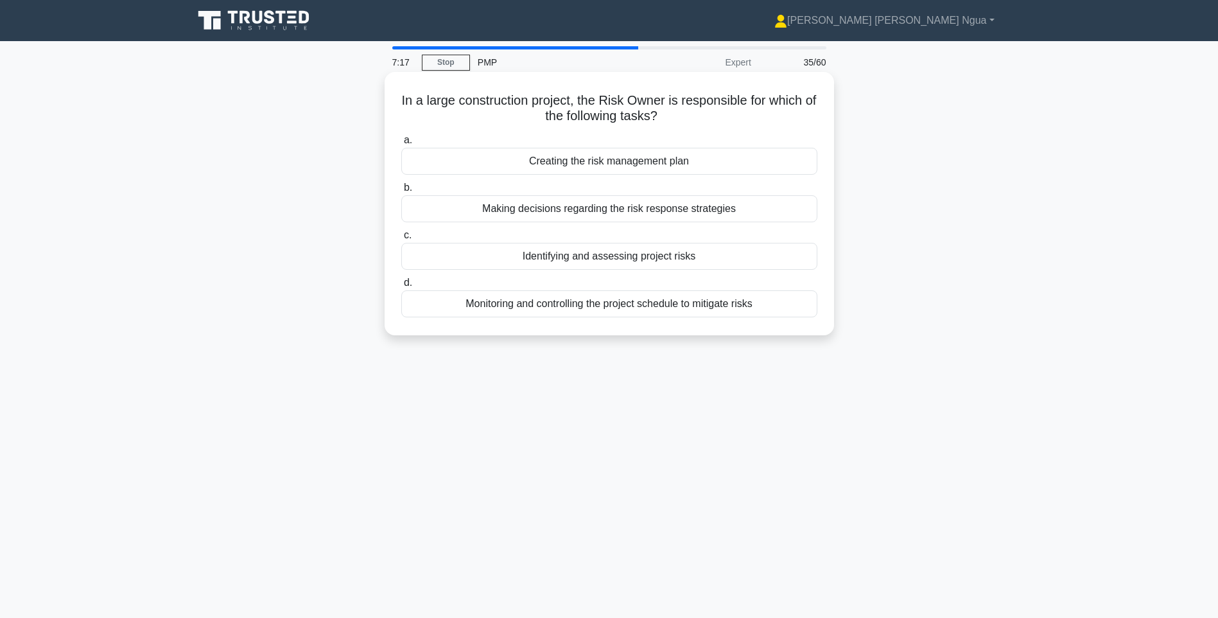
click at [576, 214] on div "Making decisions regarding the risk response strategies" at bounding box center [609, 208] width 416 height 27
click at [401, 192] on input "b. Making decisions regarding the risk response strategies" at bounding box center [401, 188] width 0 height 8
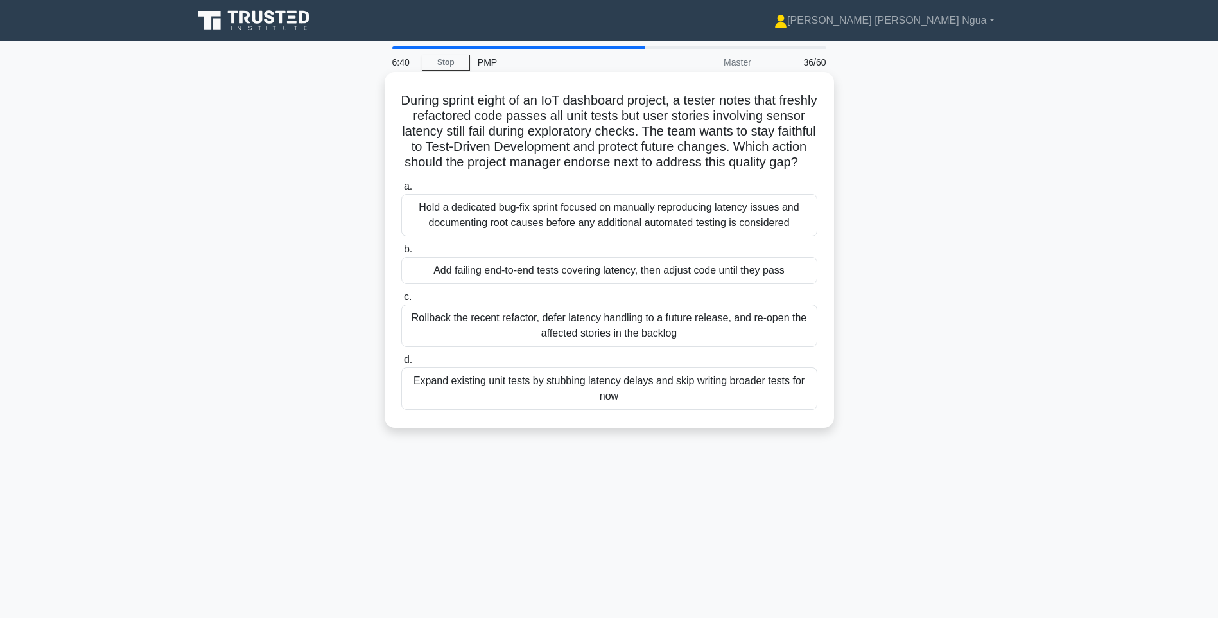
click at [543, 345] on div "Rollback the recent refactor, defer latency handling to a future release, and r…" at bounding box center [609, 325] width 416 height 42
click at [401, 301] on input "c. Rollback the recent refactor, defer latency handling to a future release, an…" at bounding box center [401, 297] width 0 height 8
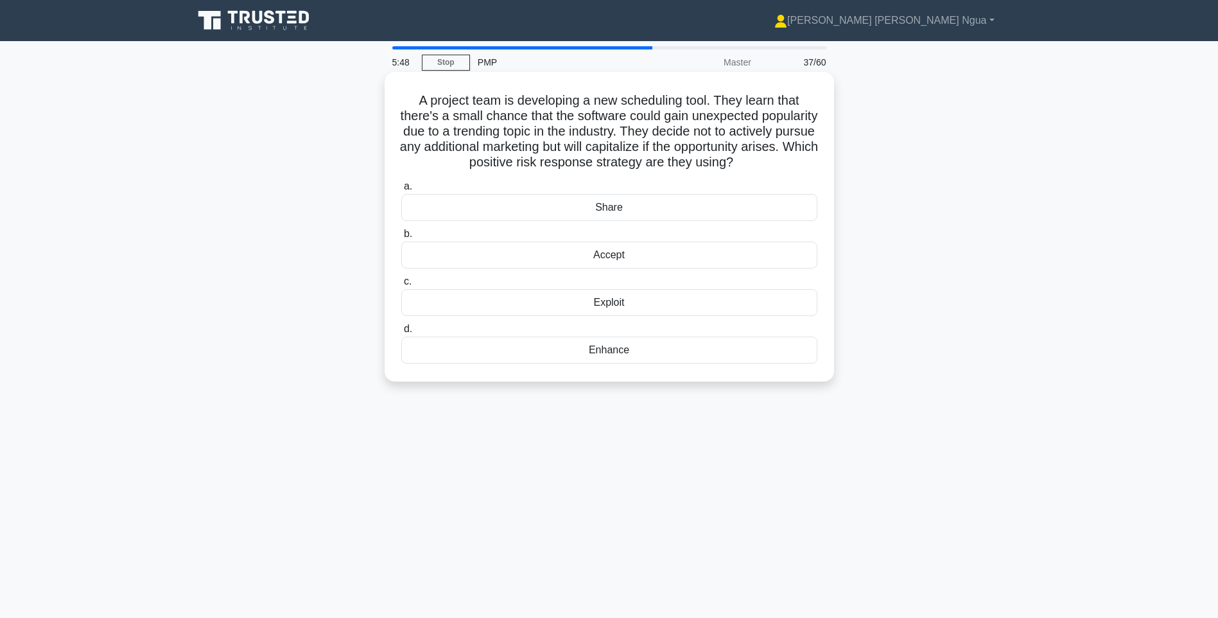
click at [616, 264] on div "Accept" at bounding box center [609, 254] width 416 height 27
click at [401, 238] on input "b. Accept" at bounding box center [401, 234] width 0 height 8
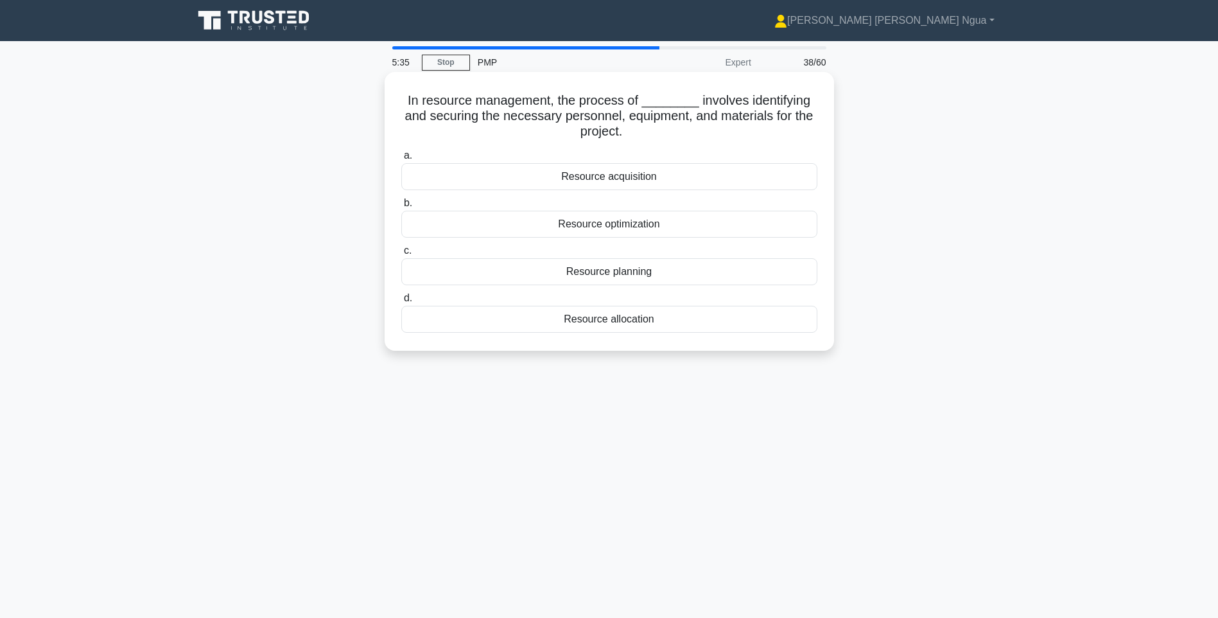
click at [652, 181] on div "Resource acquisition" at bounding box center [609, 176] width 416 height 27
click at [401, 160] on input "a. Resource acquisition" at bounding box center [401, 156] width 0 height 8
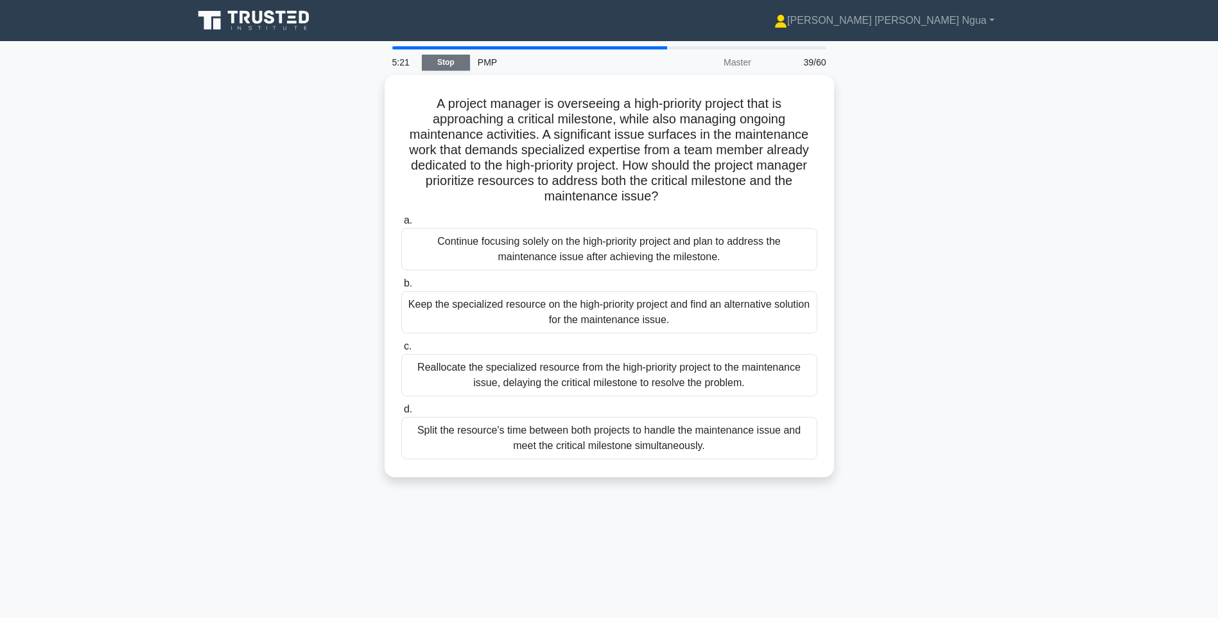
click at [450, 56] on link "Stop" at bounding box center [446, 63] width 48 height 16
